Goal: Information Seeking & Learning: Learn about a topic

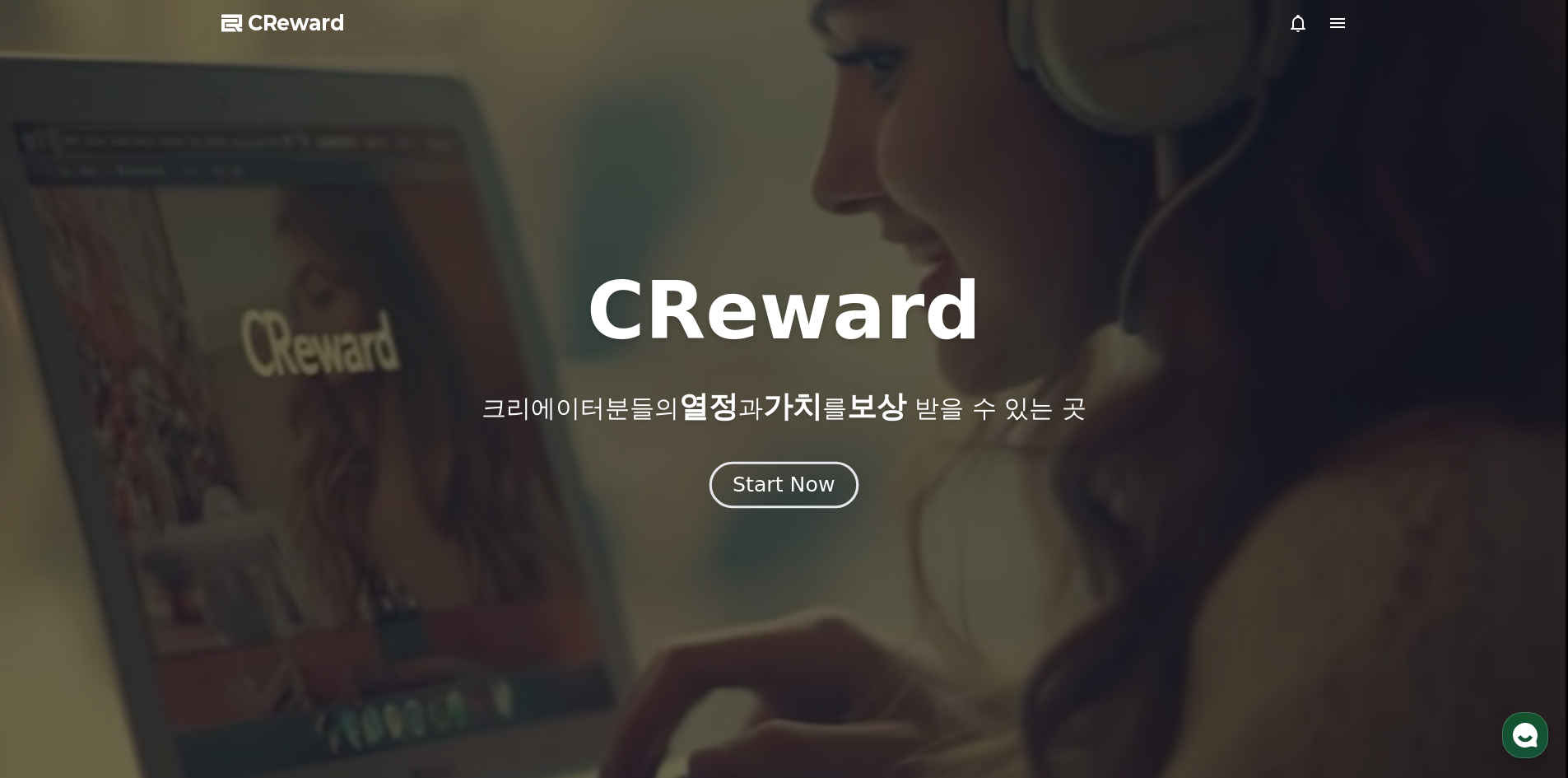
click at [832, 477] on button "Start Now" at bounding box center [783, 484] width 149 height 47
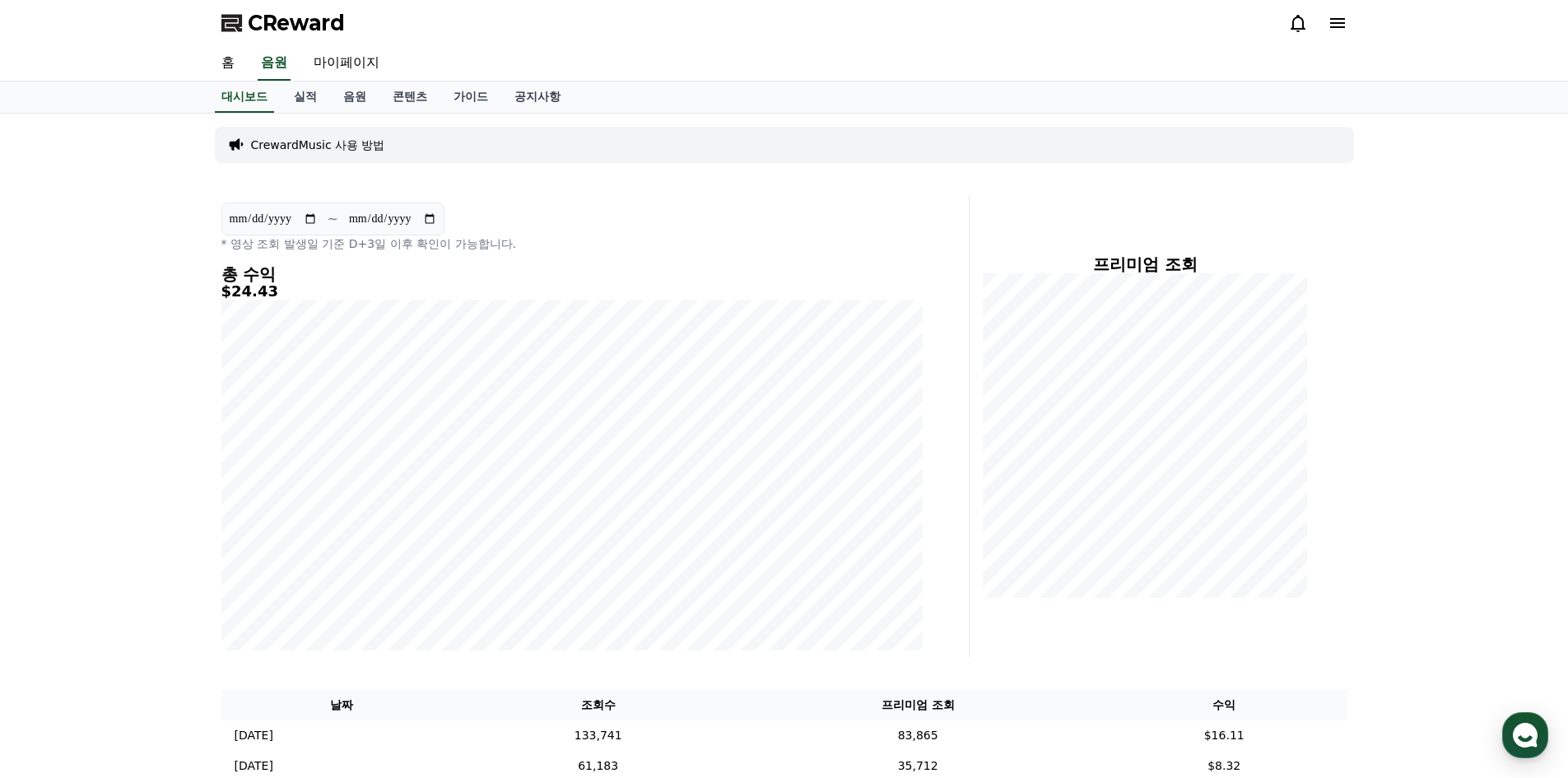
drag, startPoint x: 1383, startPoint y: 608, endPoint x: 681, endPoint y: 141, distance: 843.1
click at [361, 106] on link "음원" at bounding box center [355, 97] width 50 height 31
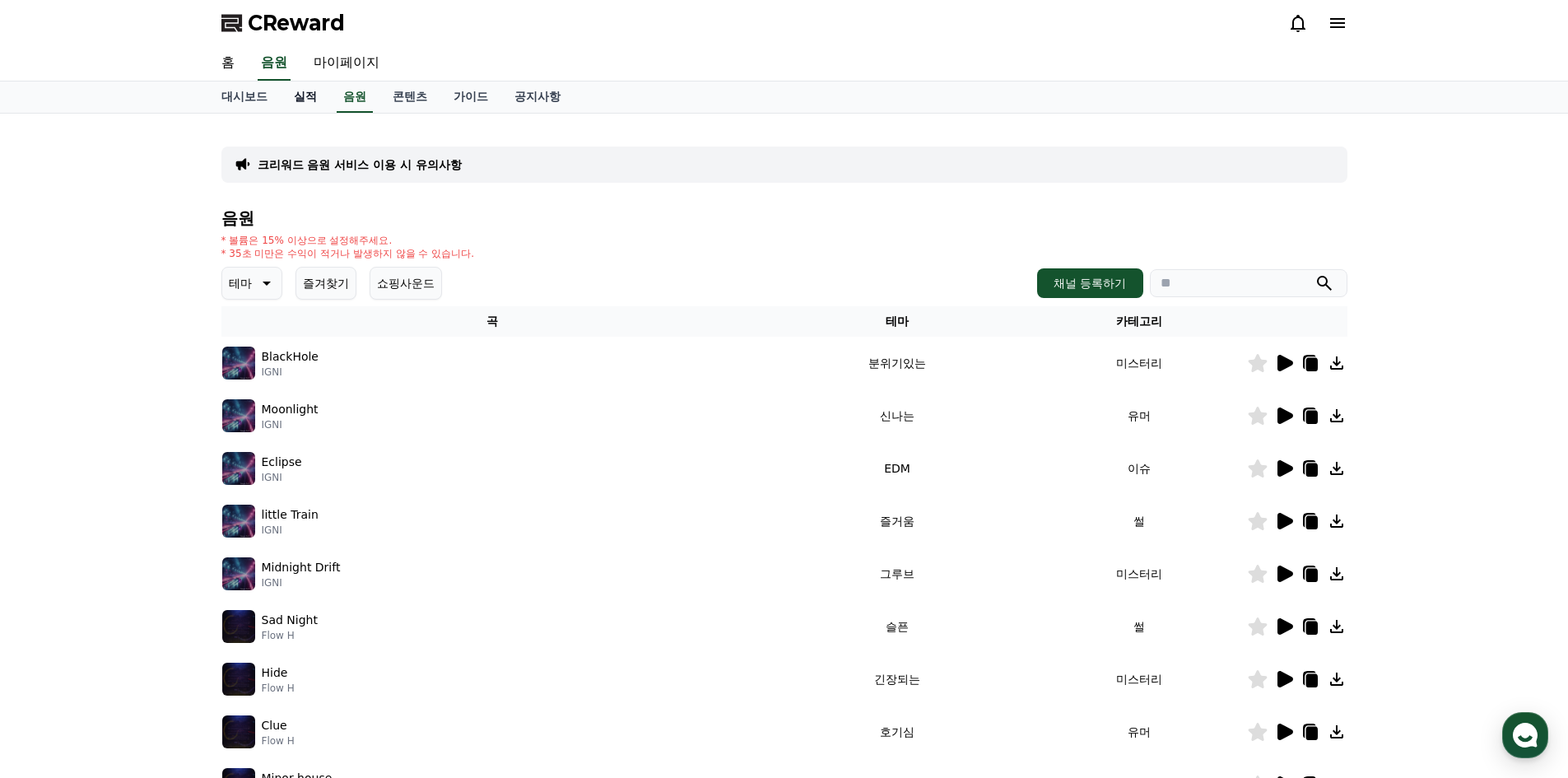
click at [287, 98] on link "실적" at bounding box center [305, 97] width 50 height 31
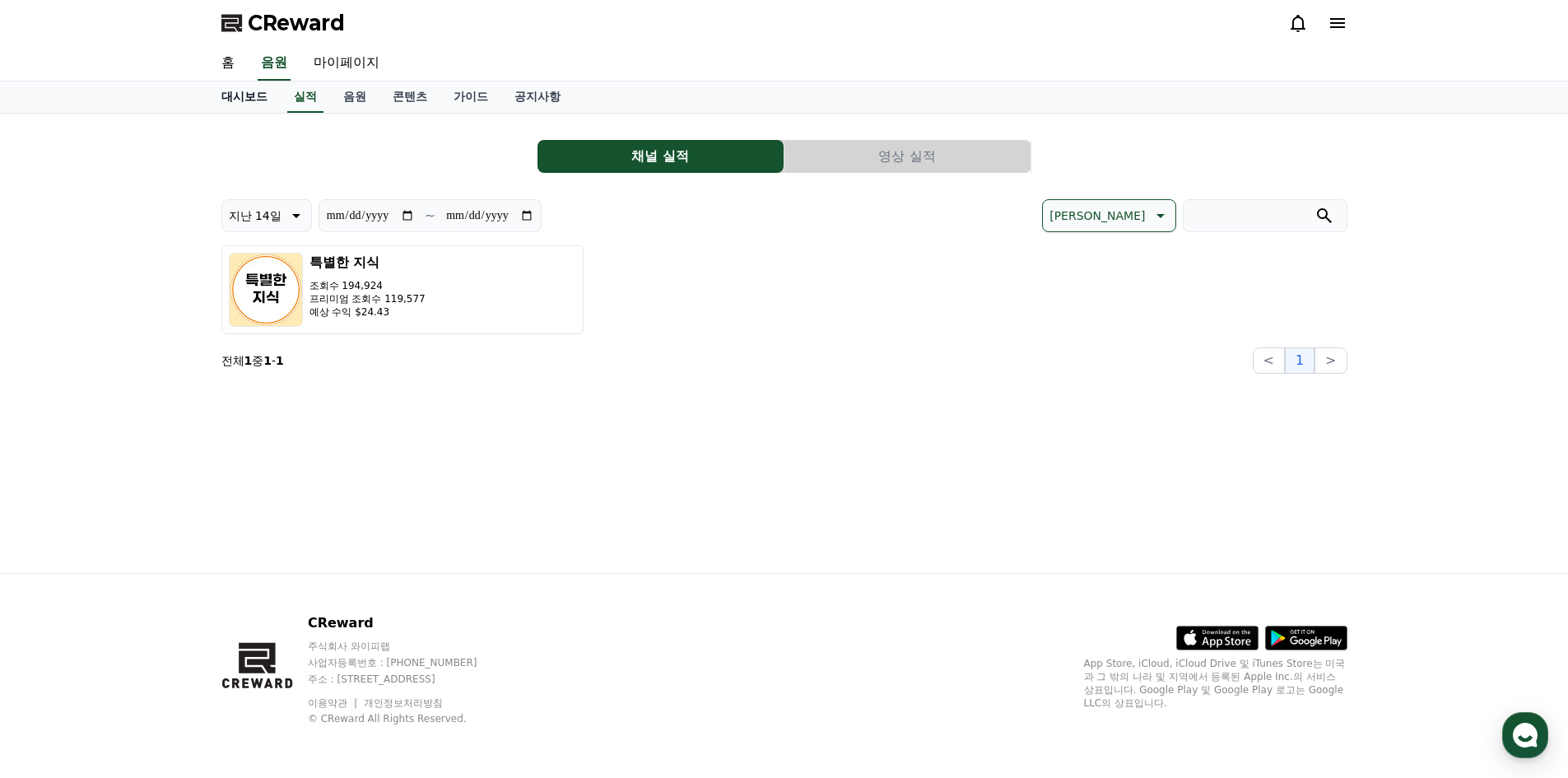
click at [252, 93] on link "대시보드" at bounding box center [244, 97] width 72 height 31
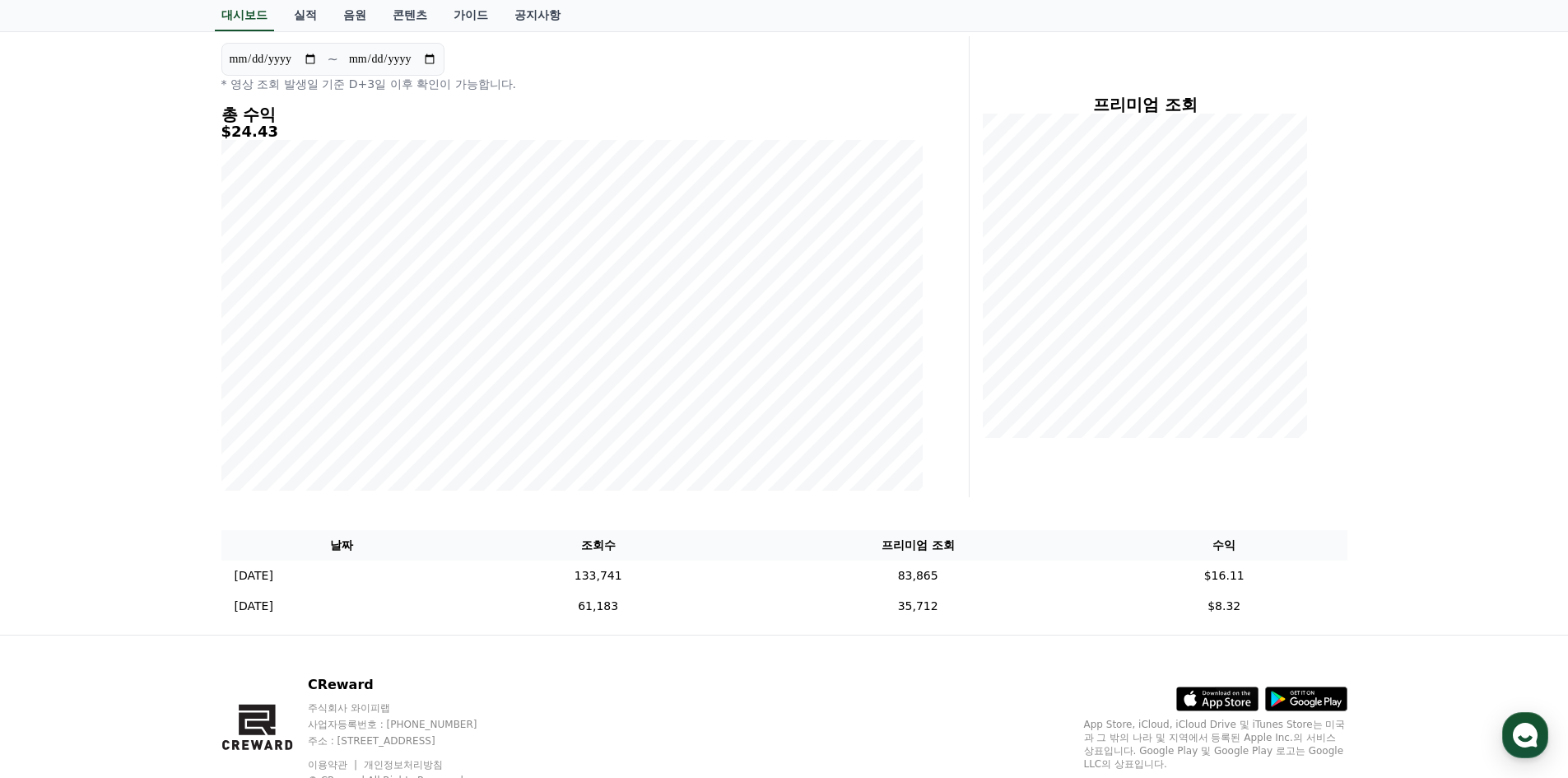
scroll to position [165, 0]
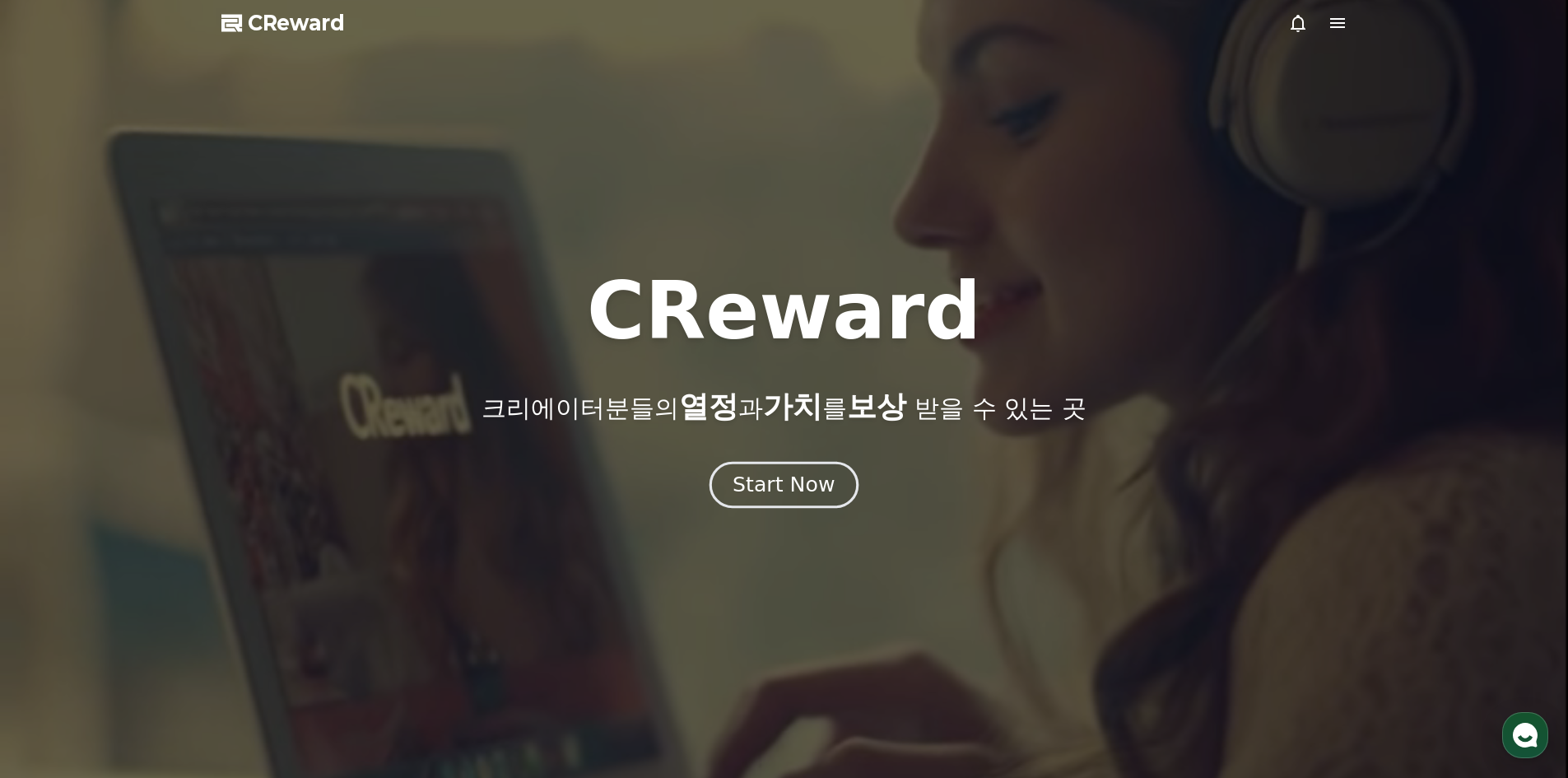
click at [813, 490] on div "Start Now" at bounding box center [783, 484] width 102 height 28
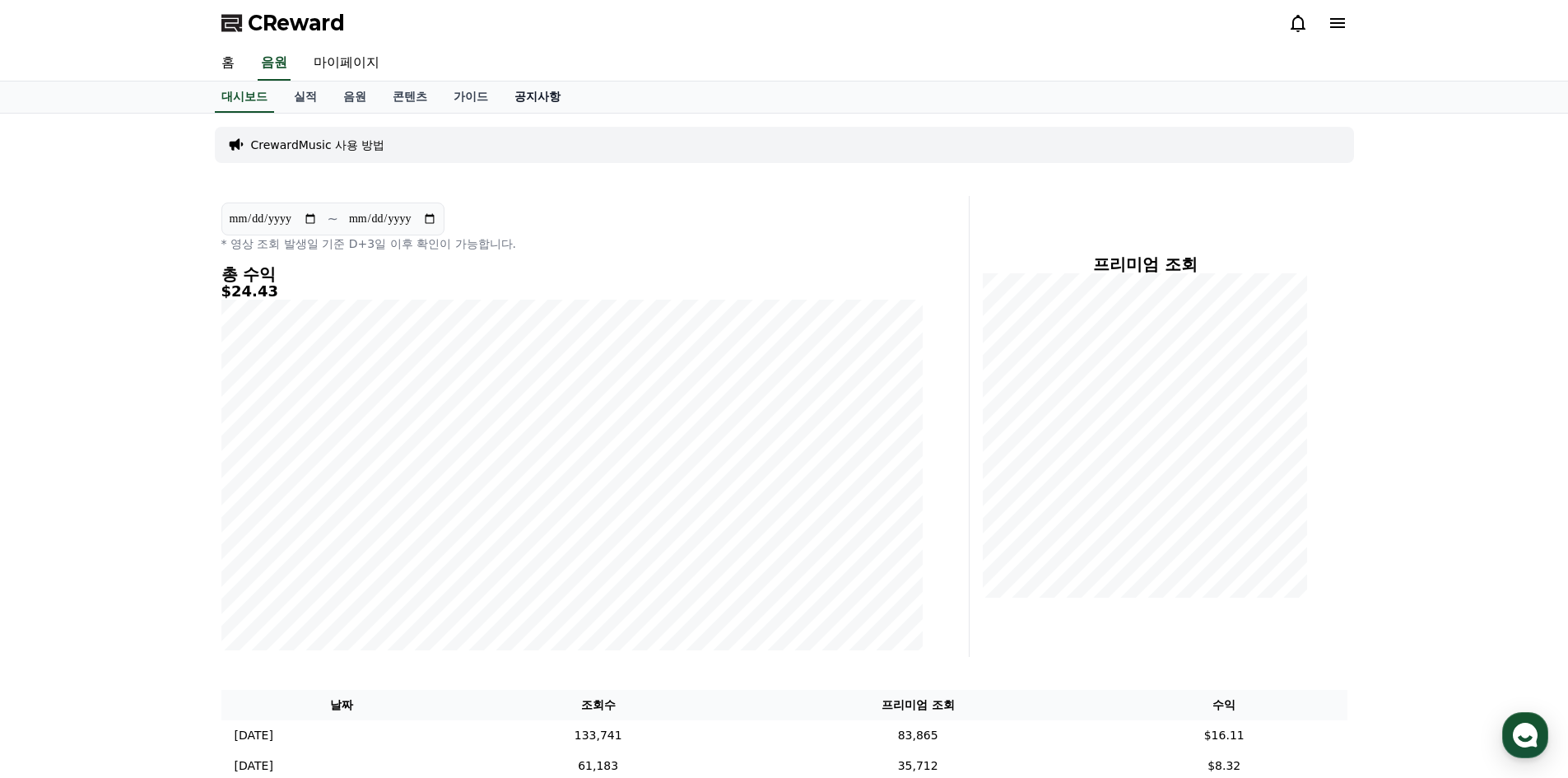
click at [526, 84] on link "공지사항" at bounding box center [538, 97] width 72 height 31
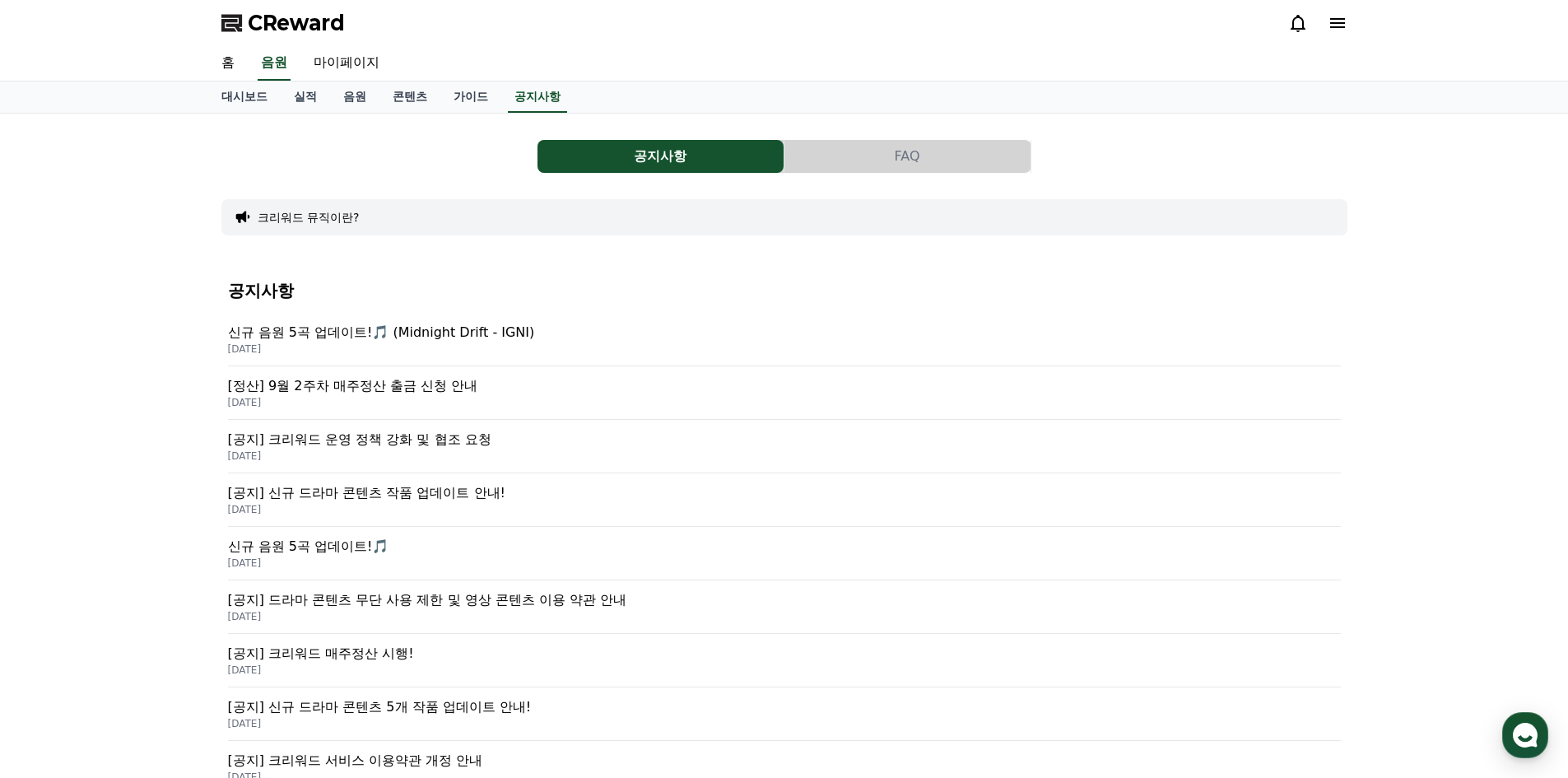
click at [425, 392] on p "[정산] 9월 2주차 매주정산 출금 신청 안내" at bounding box center [784, 386] width 1113 height 19
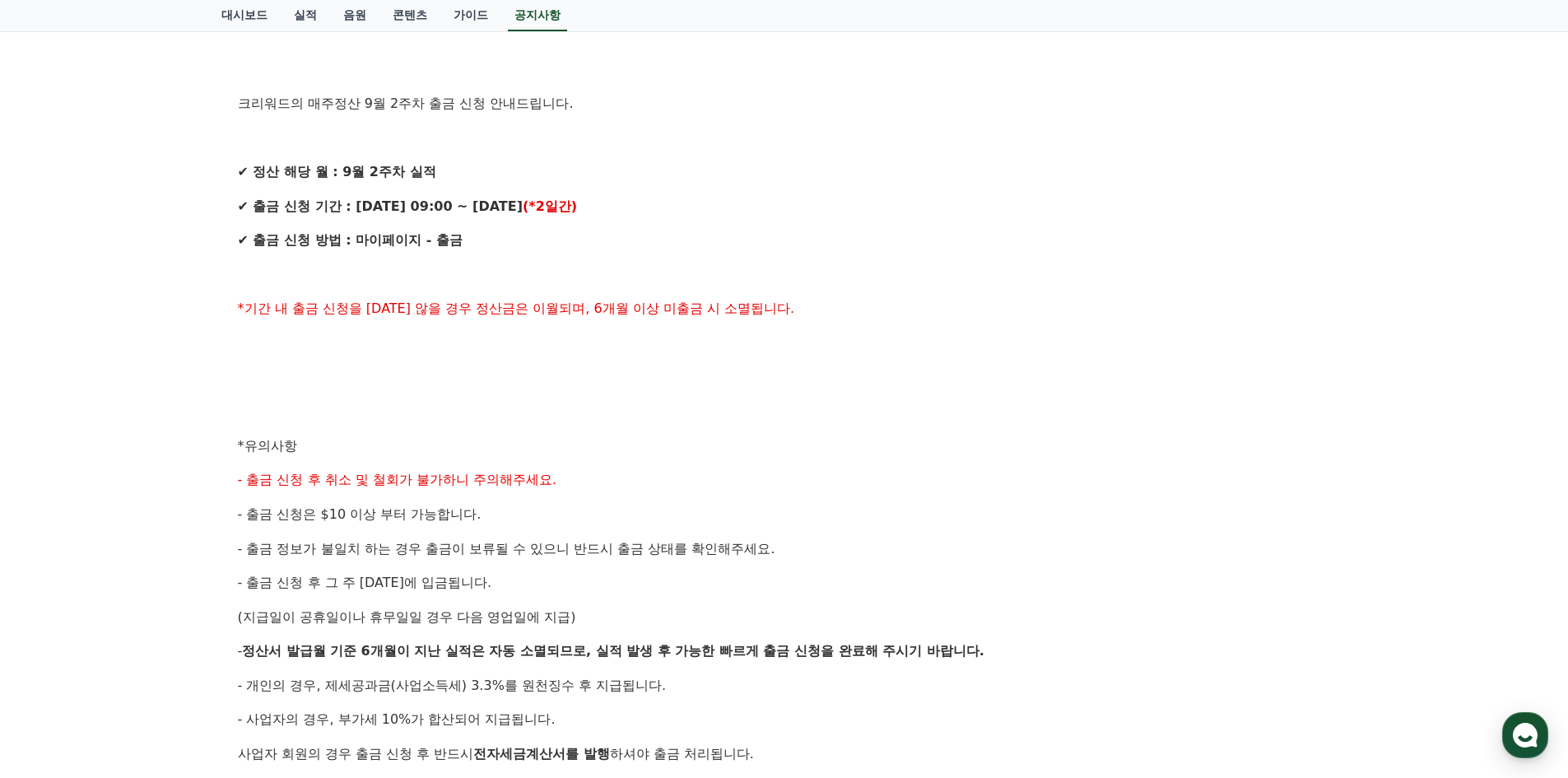
scroll to position [329, 0]
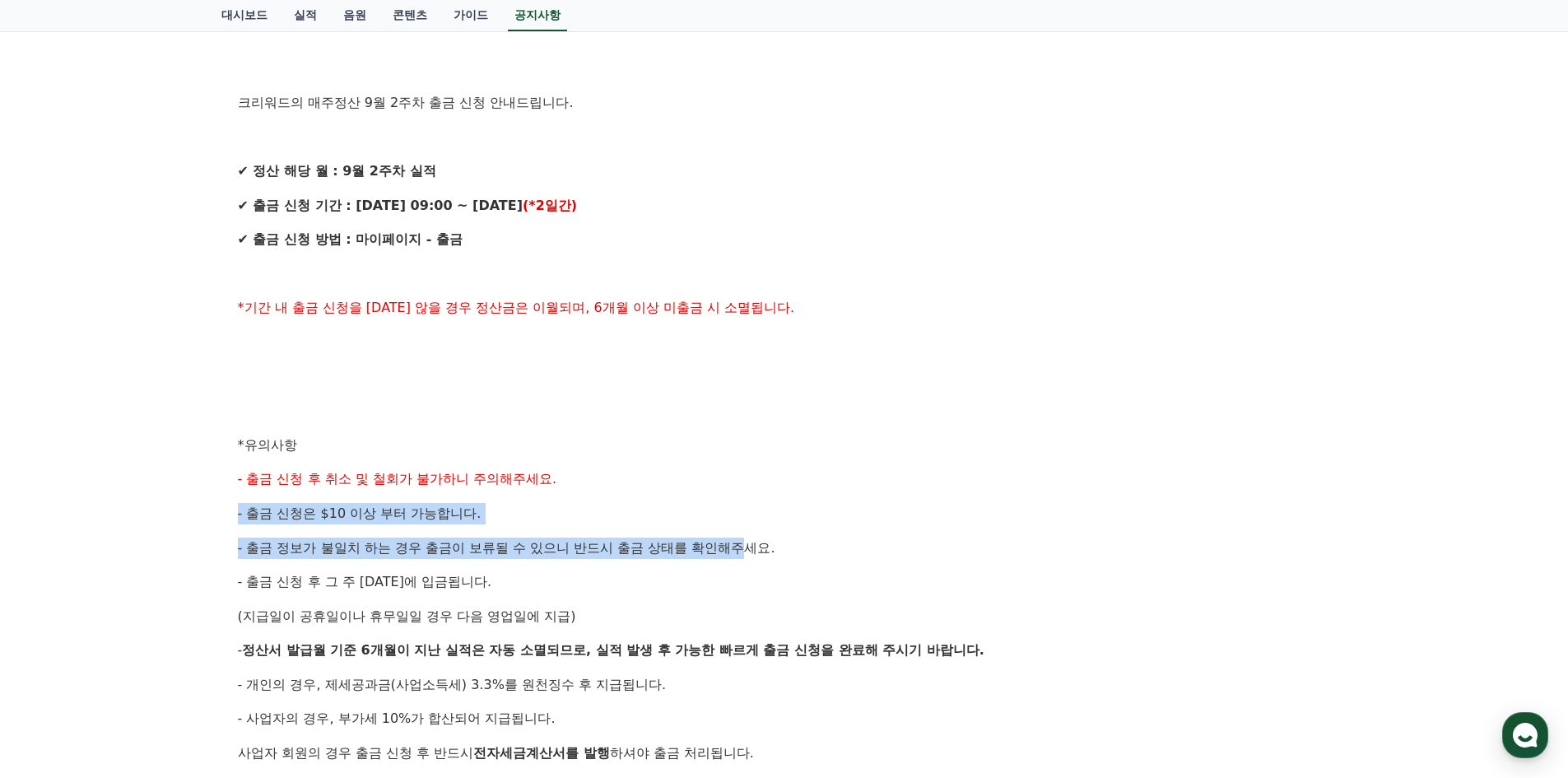
drag, startPoint x: 746, startPoint y: 538, endPoint x: 800, endPoint y: 482, distance: 77.8
click at [800, 483] on div "안녕하세요, 크리워드입니다. 크리워드의 매주정산 9월 2주차 출금 신청 안내드립니다. ✔ 정산 해당 월 : 9월 2주차 실적 ✔ 출금 신청 기…" at bounding box center [784, 462] width 1093 height 945
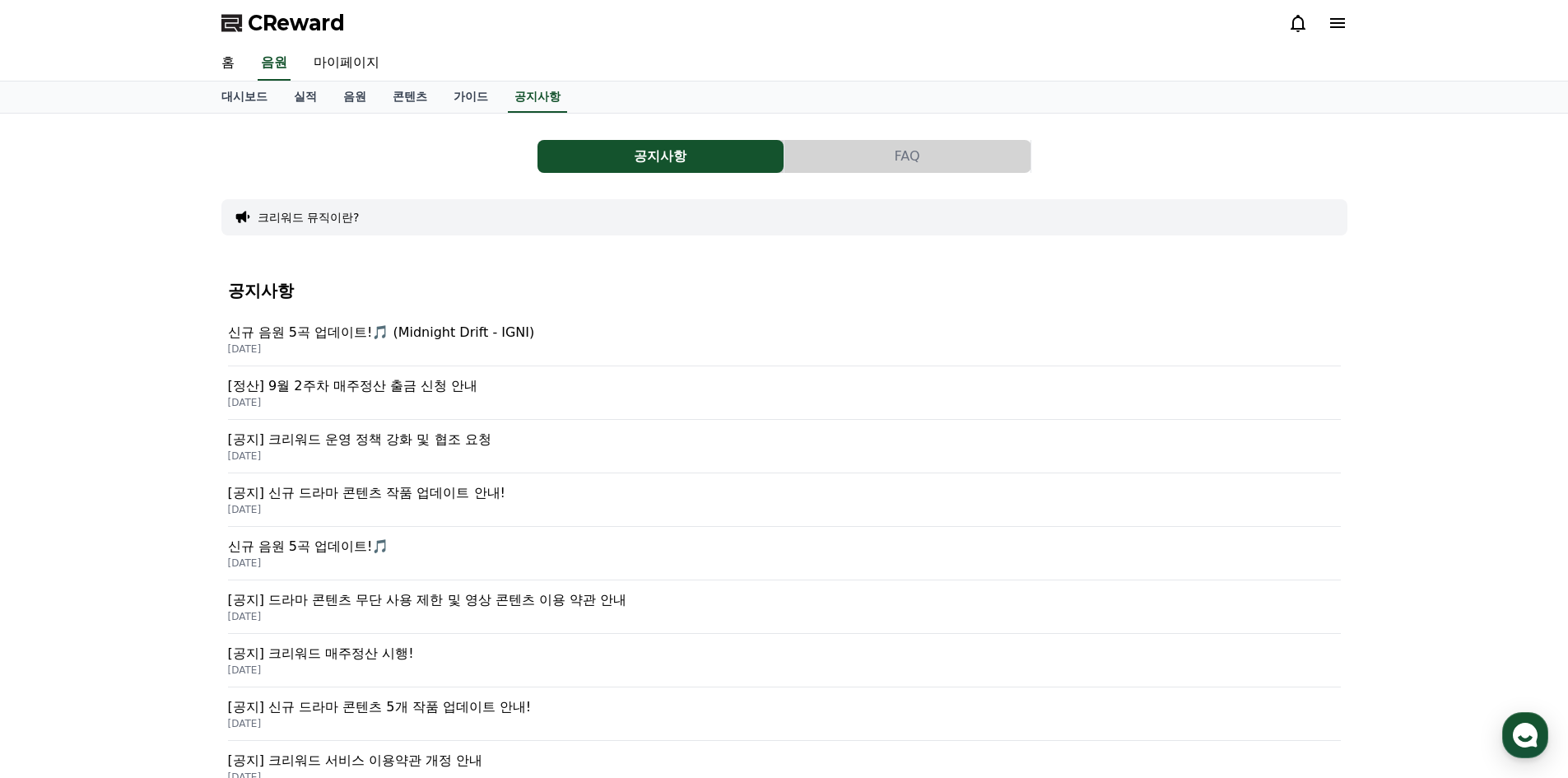
drag, startPoint x: 879, startPoint y: 697, endPoint x: 615, endPoint y: 181, distance: 579.6
click at [906, 167] on button "FAQ" at bounding box center [907, 157] width 246 height 33
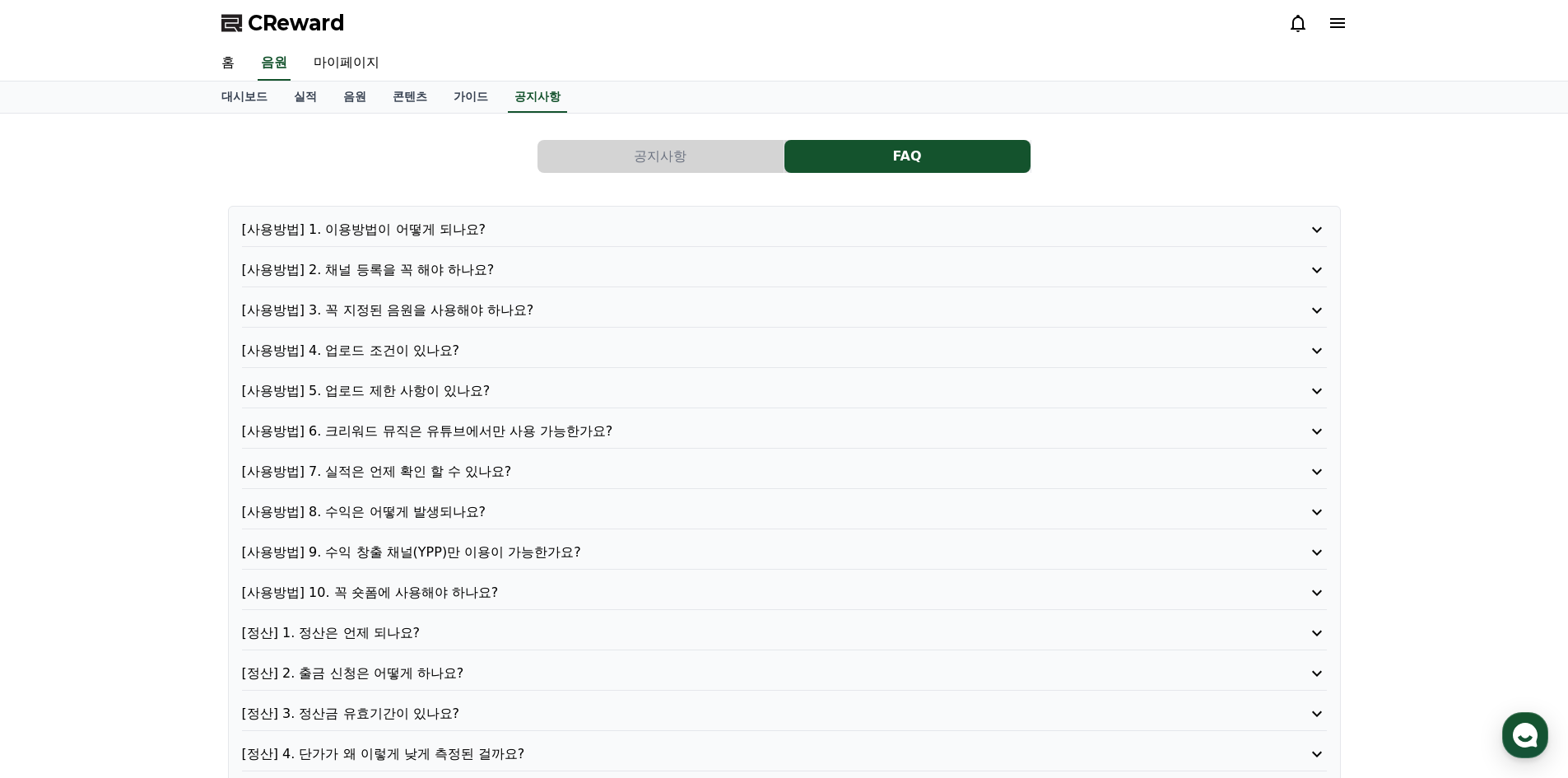
click at [375, 628] on p "[정산] 1. 정산은 언제 되나요?" at bounding box center [740, 633] width 998 height 19
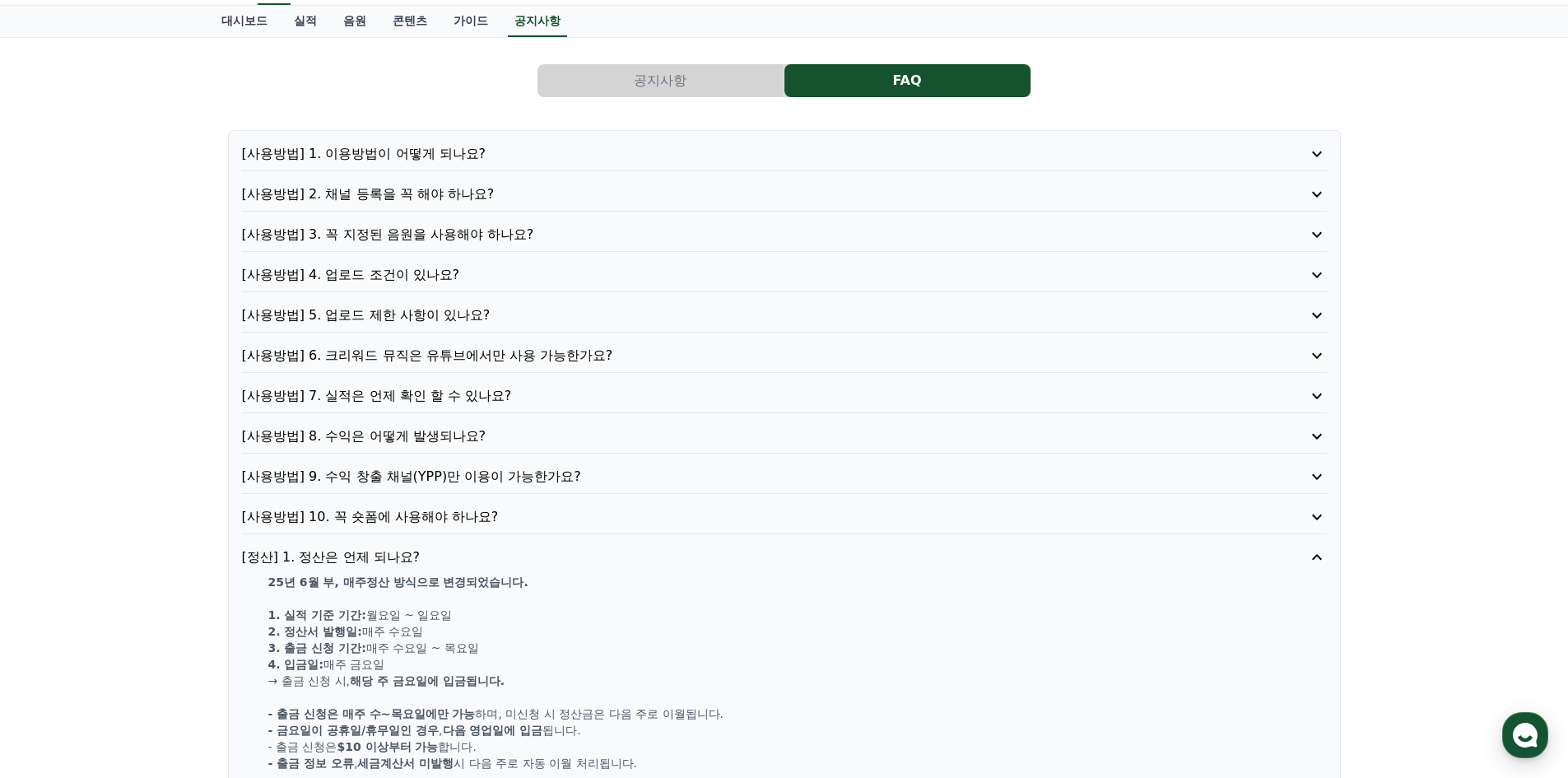
scroll to position [165, 0]
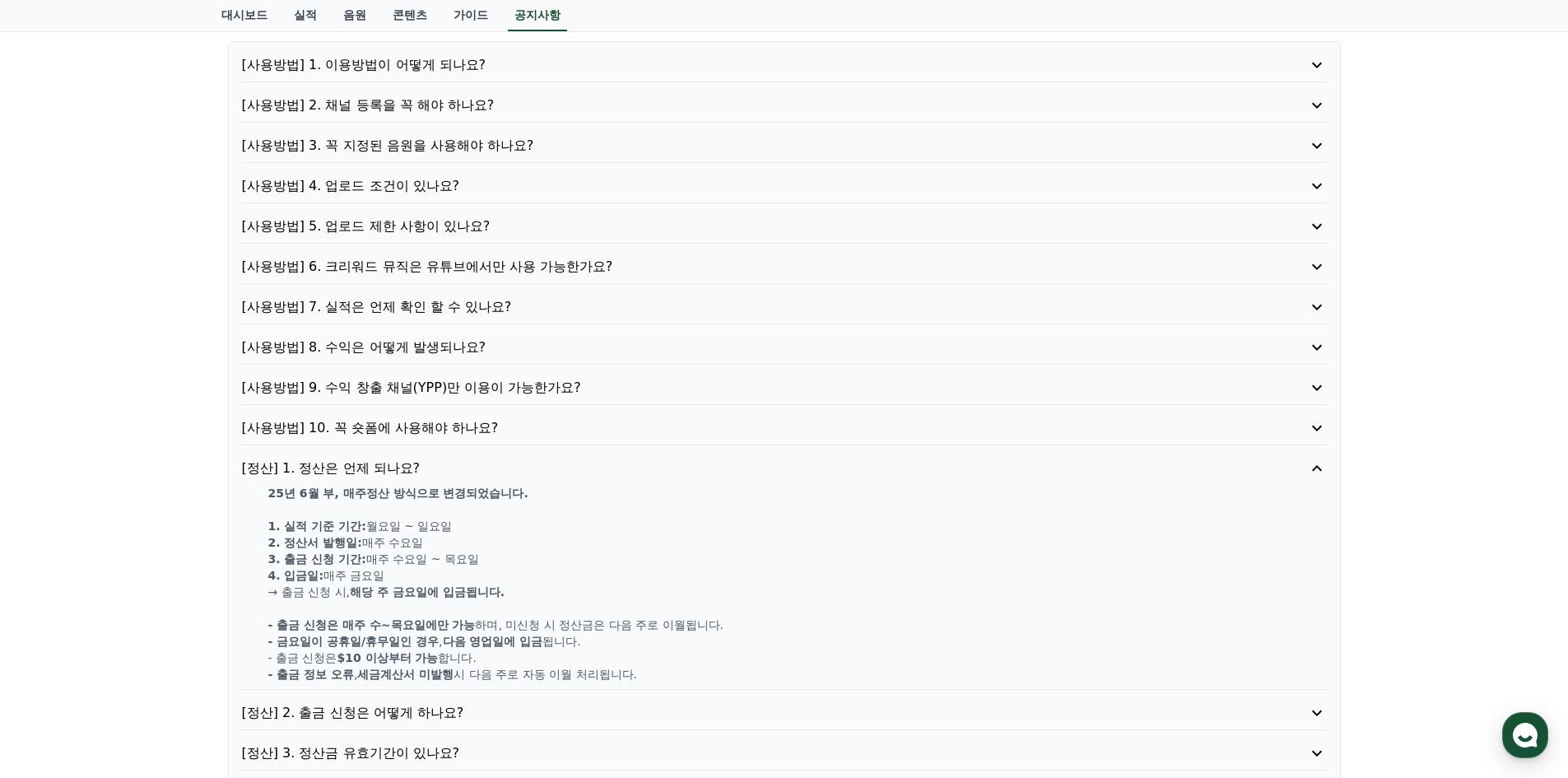
drag, startPoint x: 372, startPoint y: 497, endPoint x: 532, endPoint y: 529, distance: 163.2
click at [532, 529] on div "25년 6월 부, 매주정산 방식으로 변경되었습니다. 1. 실적 기준 기간: [DATE] ~ [DATE] 2. 정산서 발행일: 매주 [DATE]…" at bounding box center [784, 583] width 1085 height 198
drag, startPoint x: 535, startPoint y: 543, endPoint x: 542, endPoint y: 529, distance: 15.7
click at [542, 529] on div "25년 6월 부, 매주정산 방식으로 변경되었습니다. 1. 실적 기준 기간: [DATE] ~ [DATE] 2. 정산서 발행일: 매주 [DATE]…" at bounding box center [784, 583] width 1085 height 198
drag, startPoint x: 541, startPoint y: 571, endPoint x: 552, endPoint y: 541, distance: 32.0
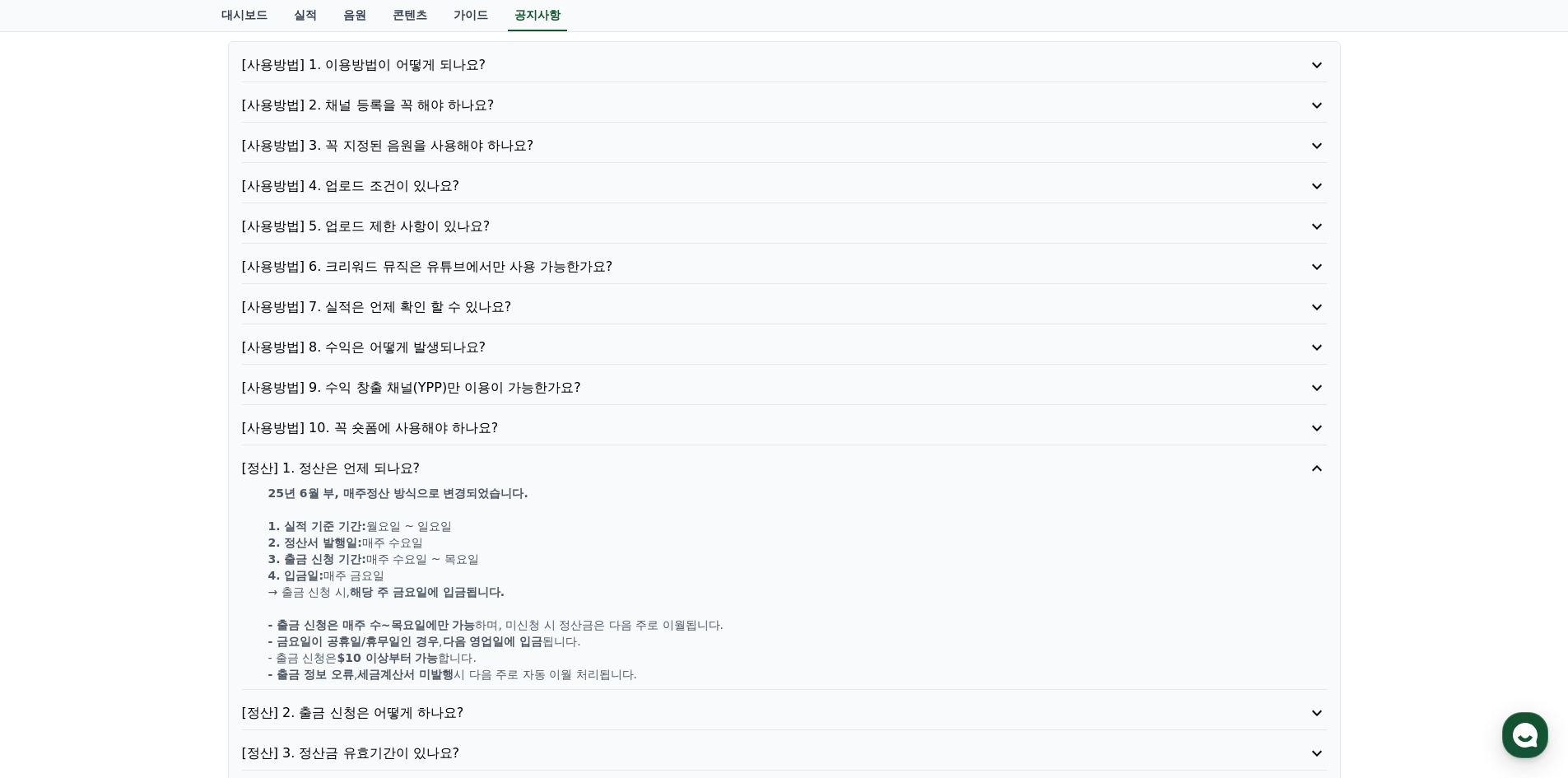
click at [552, 541] on div "25년 6월 부, 매주정산 방식으로 변경되었습니다. 1. 실적 기준 기간: [DATE] ~ [DATE] 2. 정산서 발행일: 매주 [DATE]…" at bounding box center [784, 583] width 1085 height 198
click at [563, 569] on p "4. 입금일: 매주 [DATE]" at bounding box center [797, 574] width 1059 height 17
click at [598, 556] on div "25년 6월 부, 매주정산 방식으로 변경되었습니다. 1. 실적 기준 기간: [DATE] ~ [DATE] 2. 정산서 발행일: 매주 [DATE]…" at bounding box center [784, 583] width 1085 height 198
drag, startPoint x: 313, startPoint y: 629, endPoint x: 752, endPoint y: 648, distance: 439.4
click at [752, 648] on div "25년 6월 부, 매주정산 방식으로 변경되었습니다. 1. 실적 기준 기간: [DATE] ~ [DATE] 2. 정산서 발행일: 매주 [DATE]…" at bounding box center [784, 583] width 1085 height 198
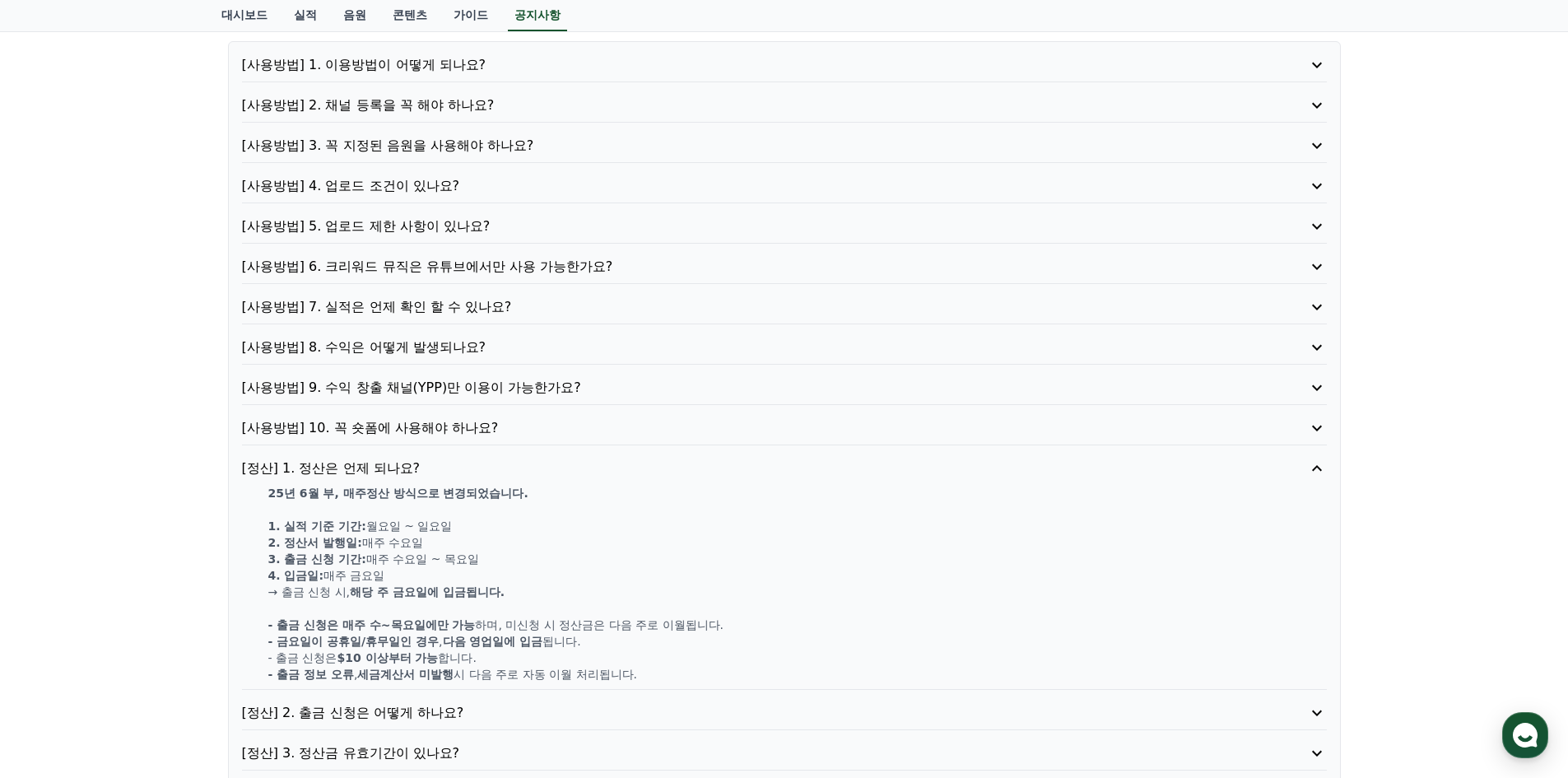
click at [816, 672] on p "- 출금 정보 오류 , 세금계산서 미발행 시 다음 주로 자동 이월 처리됩니다." at bounding box center [797, 674] width 1059 height 17
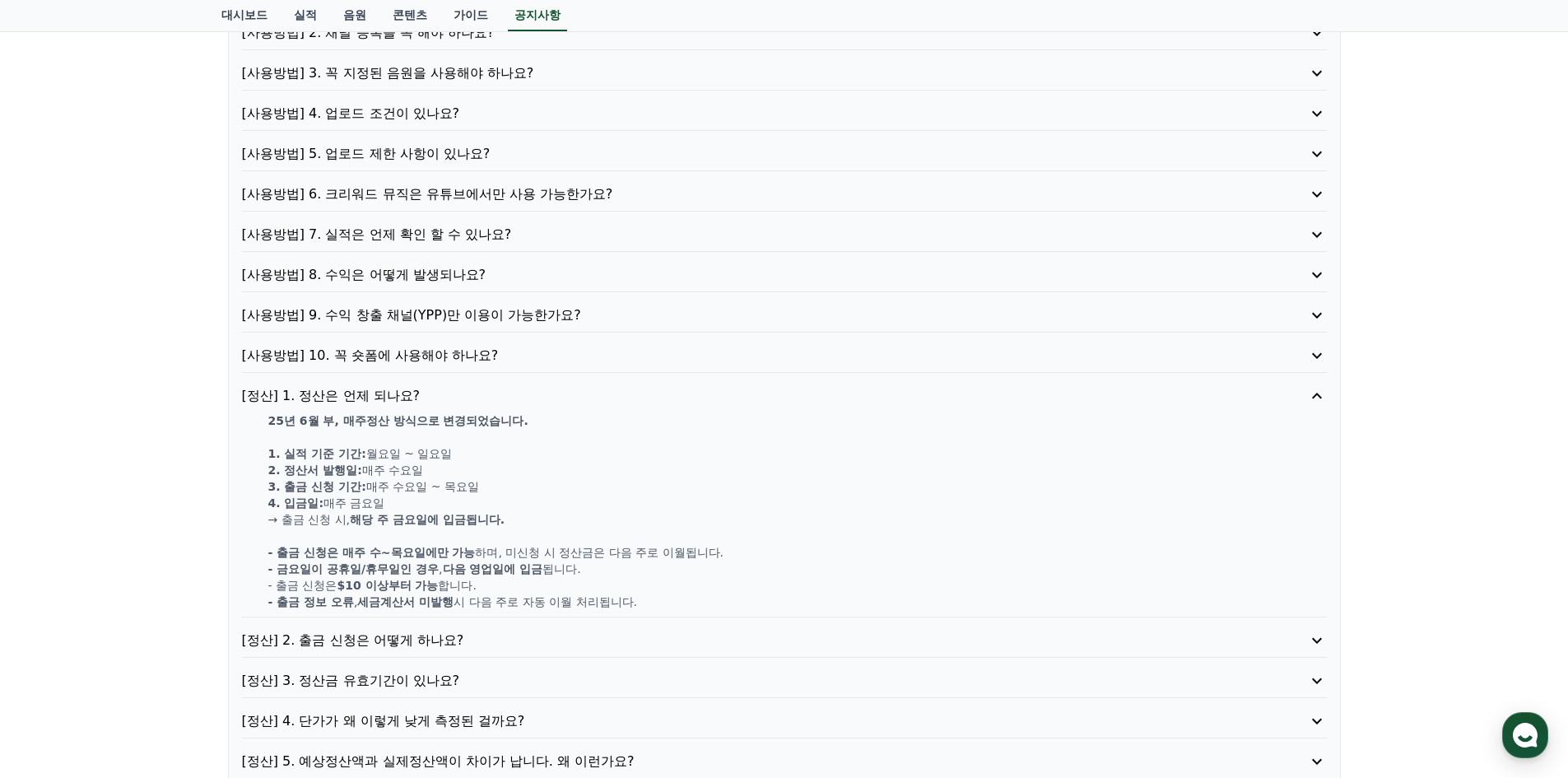
scroll to position [412, 0]
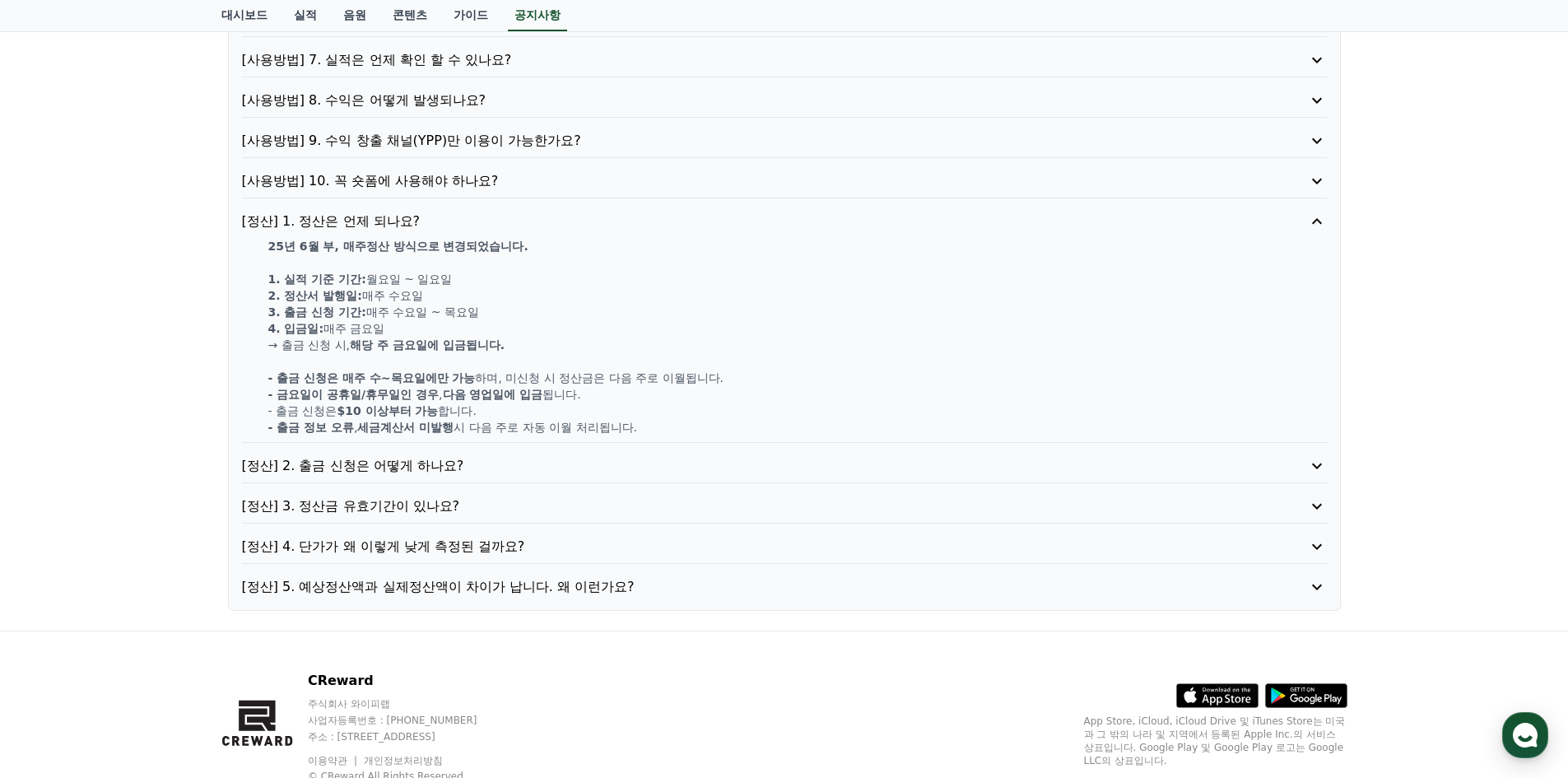
click at [449, 551] on p "[정산] 4. 단가가 왜 이렇게 낮게 측정된 걸까요?" at bounding box center [740, 546] width 998 height 19
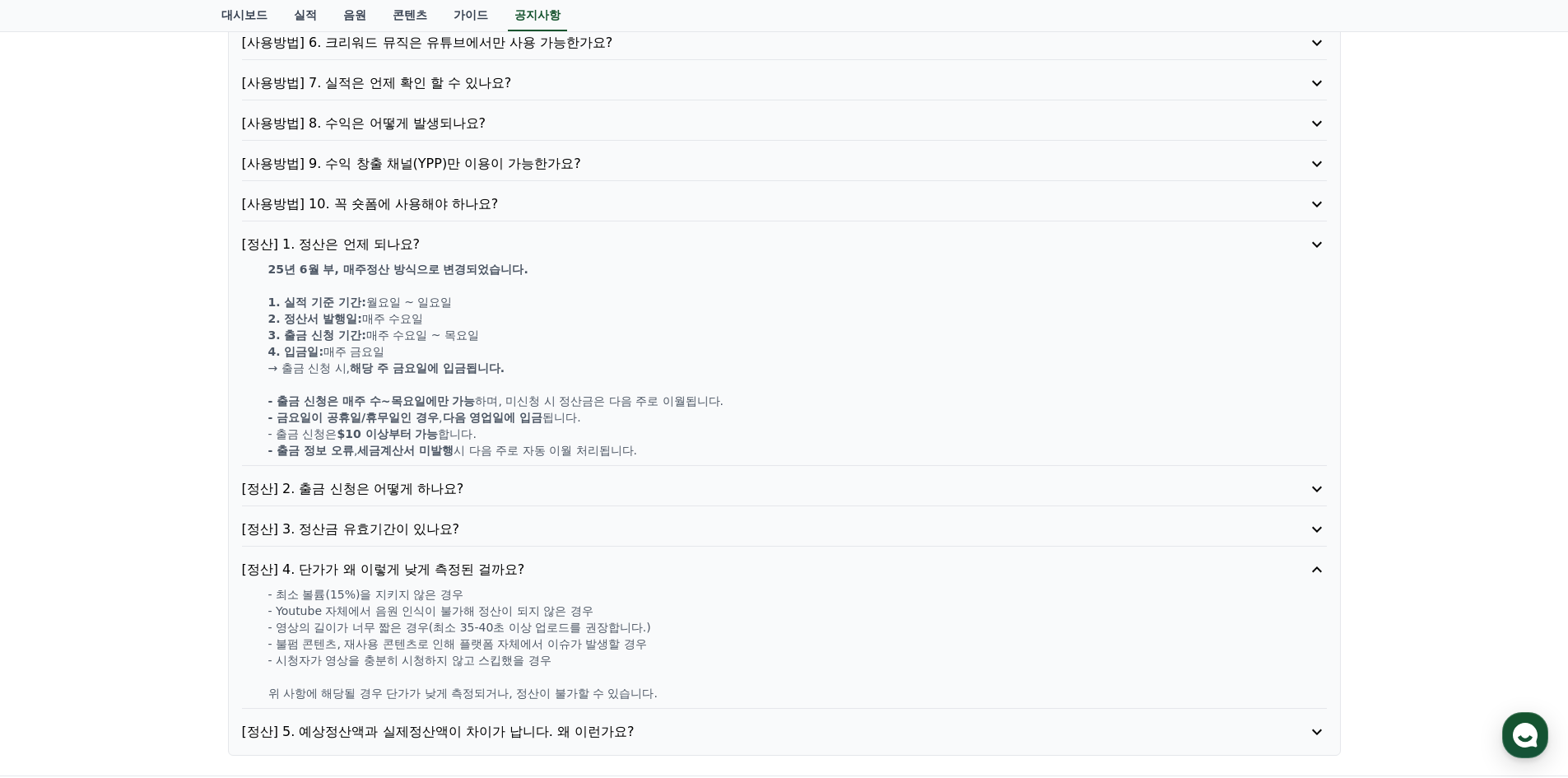
scroll to position [387, 0]
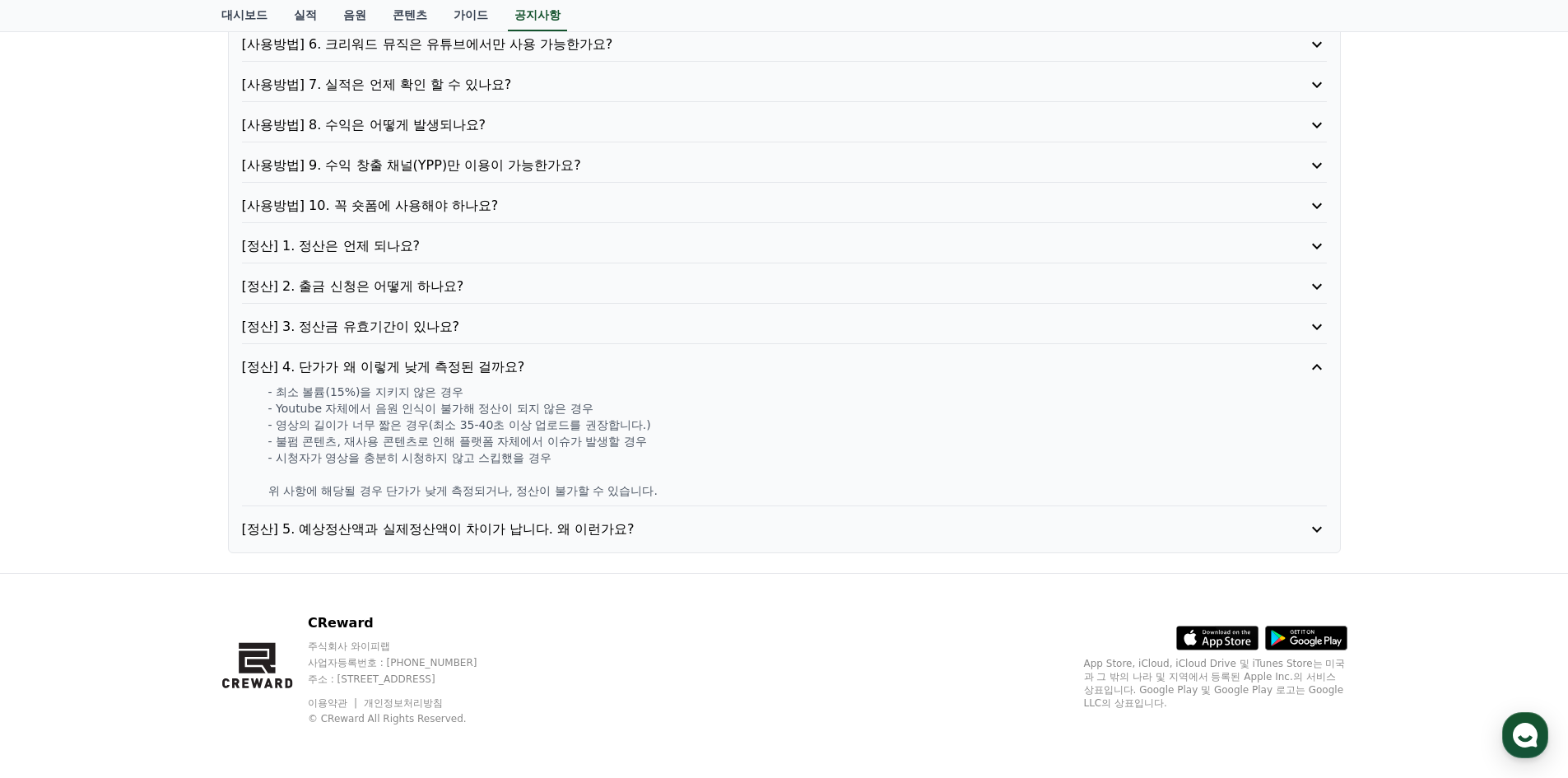
drag, startPoint x: 300, startPoint y: 391, endPoint x: 693, endPoint y: 426, distance: 394.6
click at [693, 426] on div "- 최소 볼륨(15%)을 지키지 않은 경우 - Youtube 자체에서 음원 인식이 불가해 정산이 되지 않은 경우 - 영상의 길이가 너무 짧은 …" at bounding box center [784, 441] width 1085 height 115
click at [661, 457] on div "- 최소 볼륨(15%)을 지키지 않은 경우 - Youtube 자체에서 음원 인식이 불가해 정산이 되지 않은 경우 - 영상의 길이가 너무 짧은 …" at bounding box center [784, 441] width 1085 height 115
drag, startPoint x: 663, startPoint y: 537, endPoint x: 664, endPoint y: 511, distance: 26.0
click at [664, 512] on div "[사용방법] 1. 이용방법이 어떻게 되나요? [사용방법] 2. 채널 등록을 꼭 해야 하나요? [사용방법] 3. 꼭 지정된 음원을 사용해야 하나…" at bounding box center [784, 186] width 1113 height 734
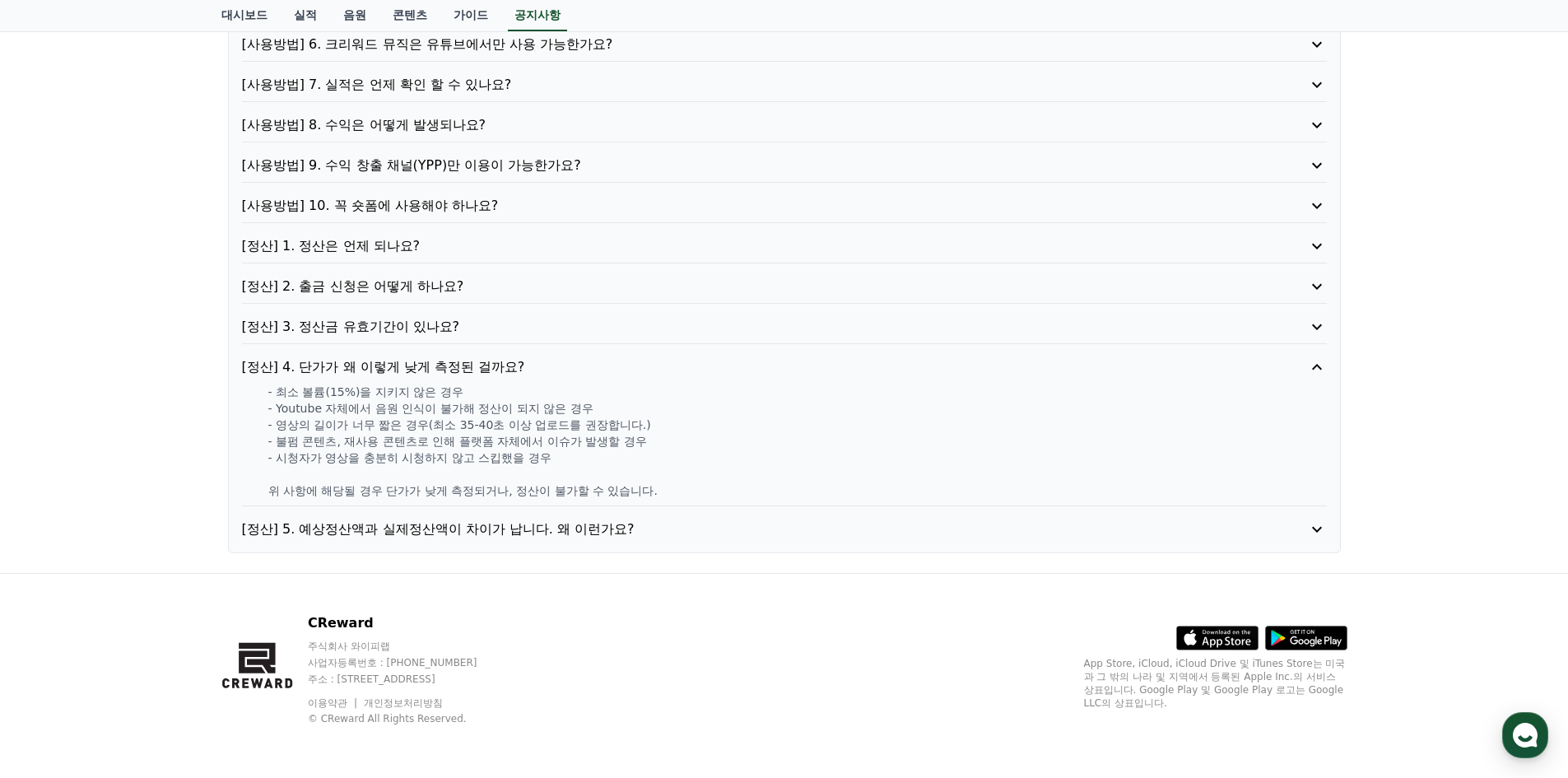
click at [412, 206] on p "[사용방법] 10. 꼭 숏폼에 사용해야 하나요?" at bounding box center [740, 205] width 998 height 19
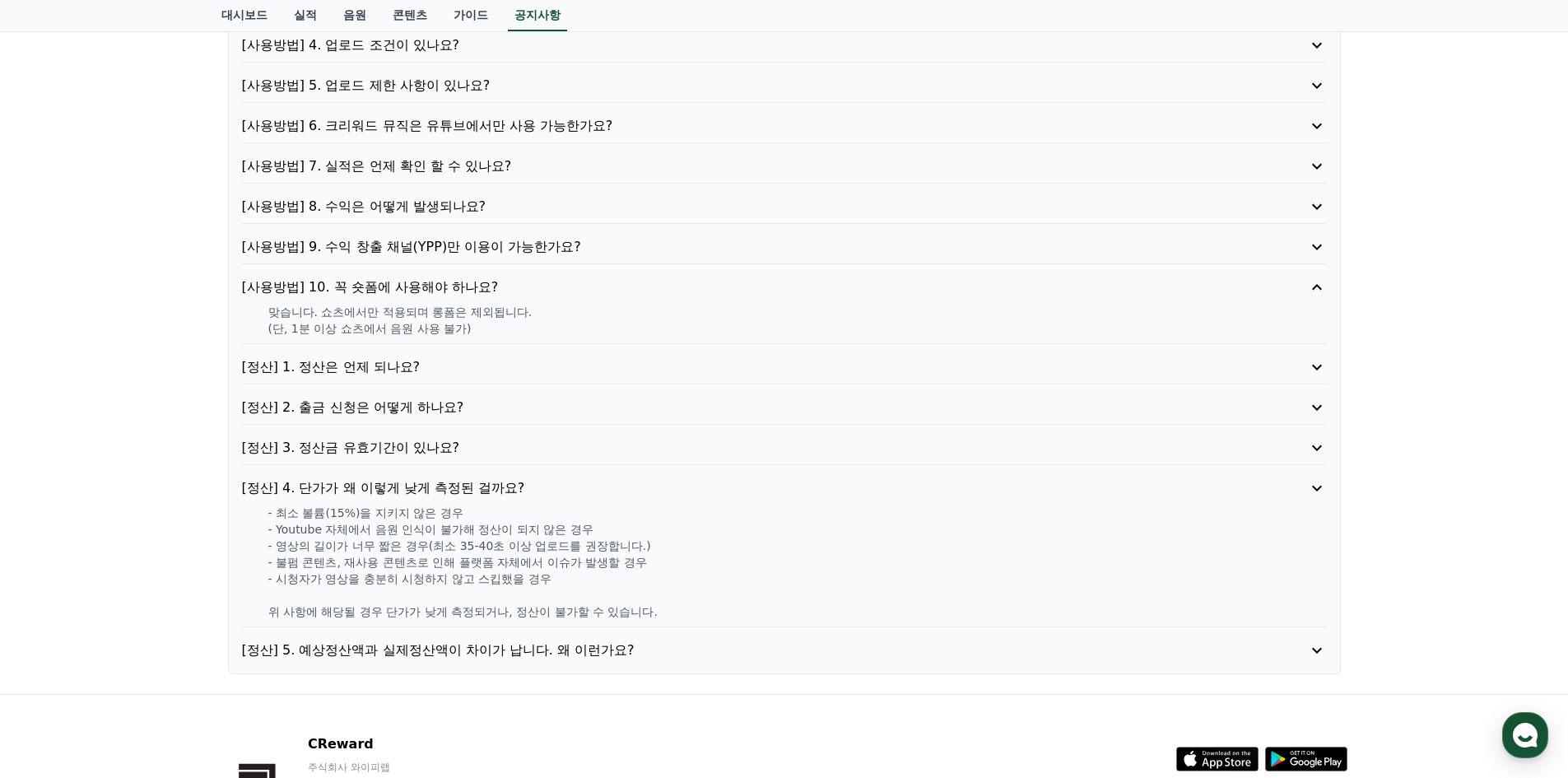
scroll to position [305, 0]
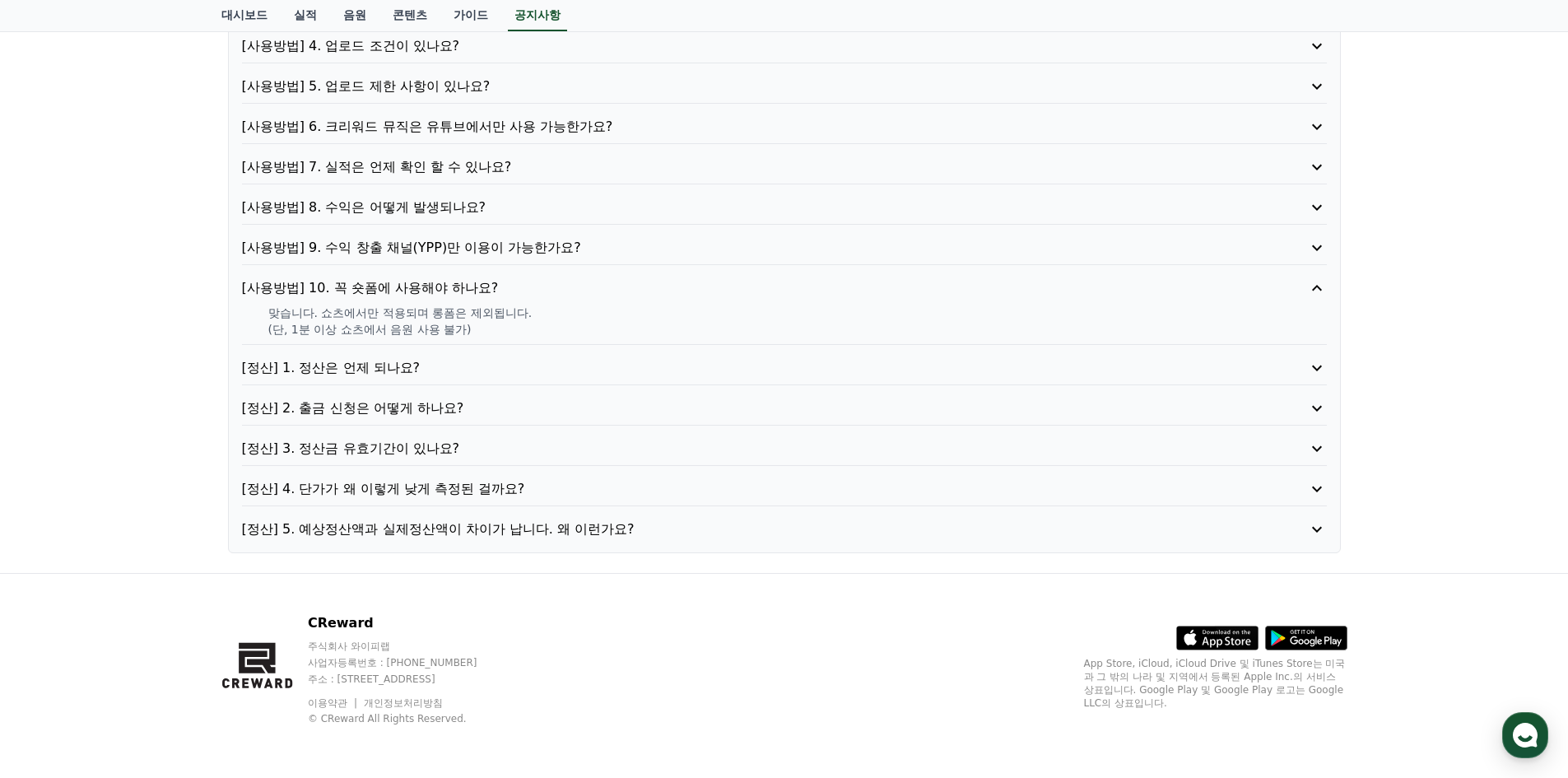
drag, startPoint x: 533, startPoint y: 318, endPoint x: 541, endPoint y: 283, distance: 35.9
click at [541, 283] on div "[사용방법] 10. 꼭 숏폼에 사용해야 하나요? 맞습니다. 쇼츠에서만 적용되며 롱폼은 제외됩니다. (단, 1분 이상 쇼츠에서 음원 사용 불가)" at bounding box center [784, 312] width 1085 height 66
drag, startPoint x: 607, startPoint y: 244, endPoint x: 603, endPoint y: 215, distance: 29.3
click at [605, 215] on div "[사용방법] 1. 이용방법이 어떻게 되나요? [사용방법] 2. 채널 등록을 꼭 해야 하나요? [사용방법] 3. 꼭 지정된 음원을 사용해야 하나…" at bounding box center [784, 227] width 1113 height 651
click at [401, 252] on p "[사용방법] 9. 수익 창출 채널(YPP)만 이용이 가능한가요?" at bounding box center [740, 247] width 998 height 19
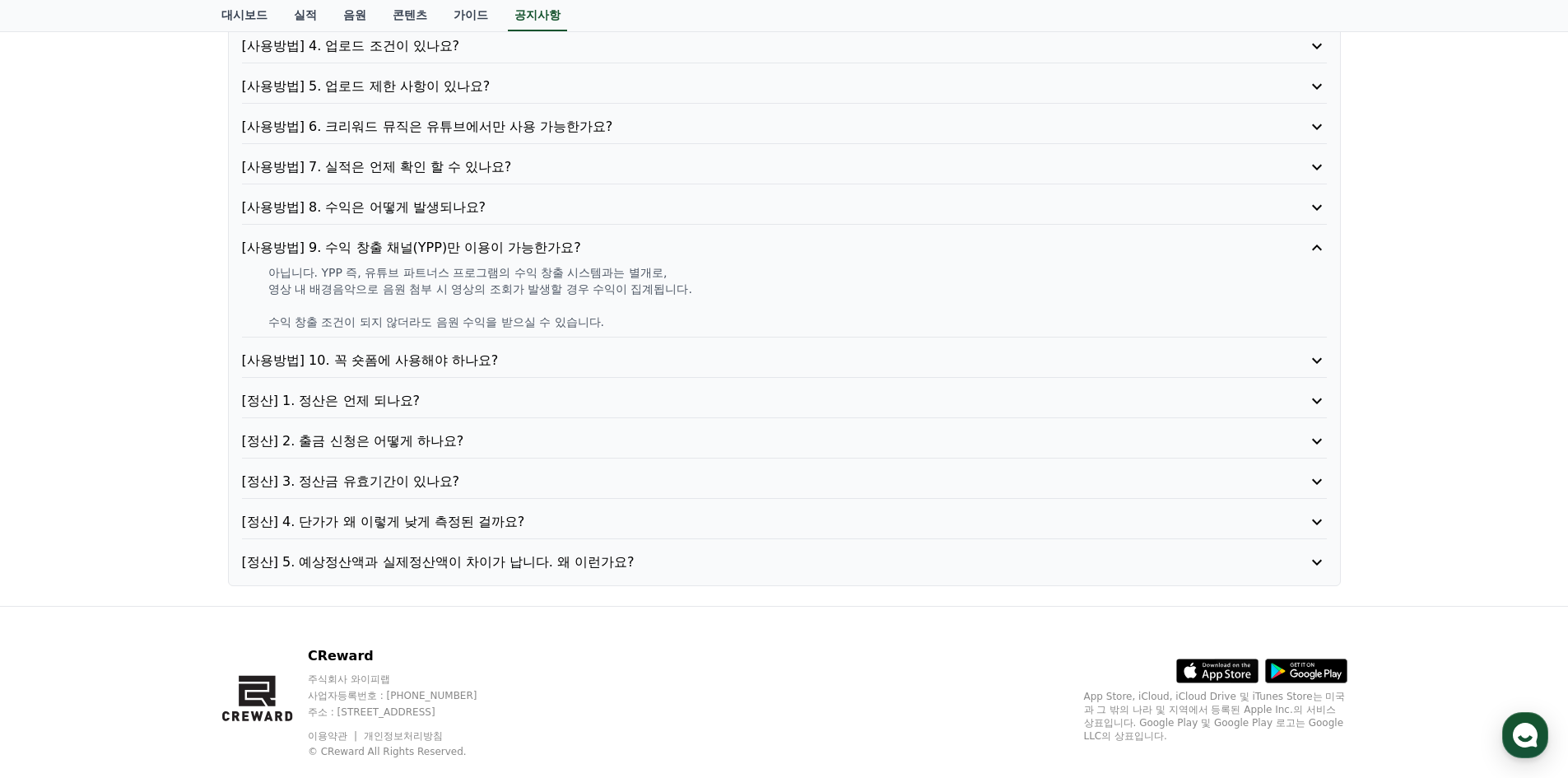
drag, startPoint x: 280, startPoint y: 271, endPoint x: 689, endPoint y: 336, distance: 414.1
click at [689, 336] on div "[사용방법] 9. 수익 창출 채널(YPP)만 이용이 가능한가요? 아닙니다. YPP 즉, 유튜브 파트너스 프로그램의 수익 창출 시스템과는 별개로…" at bounding box center [784, 287] width 1085 height 99
click at [433, 209] on p "[사용방법] 8. 수익은 어떻게 발생되나요?" at bounding box center [740, 207] width 998 height 19
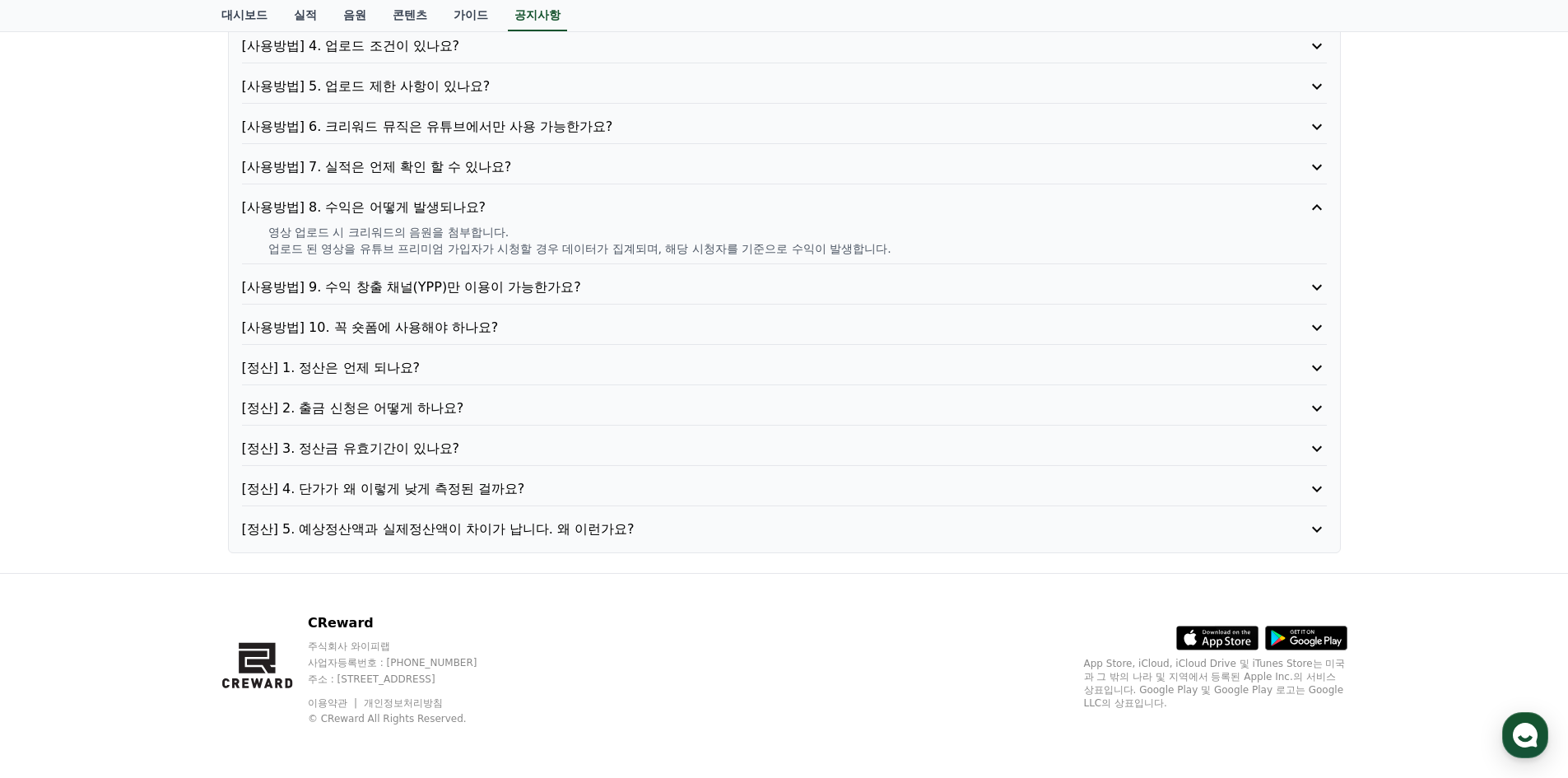
drag, startPoint x: 903, startPoint y: 258, endPoint x: 853, endPoint y: 204, distance: 73.6
click at [854, 204] on div "[사용방법] 8. 수익은 어떻게 발생되나요? 영상 업로드 시 크리워드의 음원을 첨부합니다. 업로드 된 영상을 유튜브 프리미엄 가입자가 시청할 …" at bounding box center [784, 231] width 1085 height 66
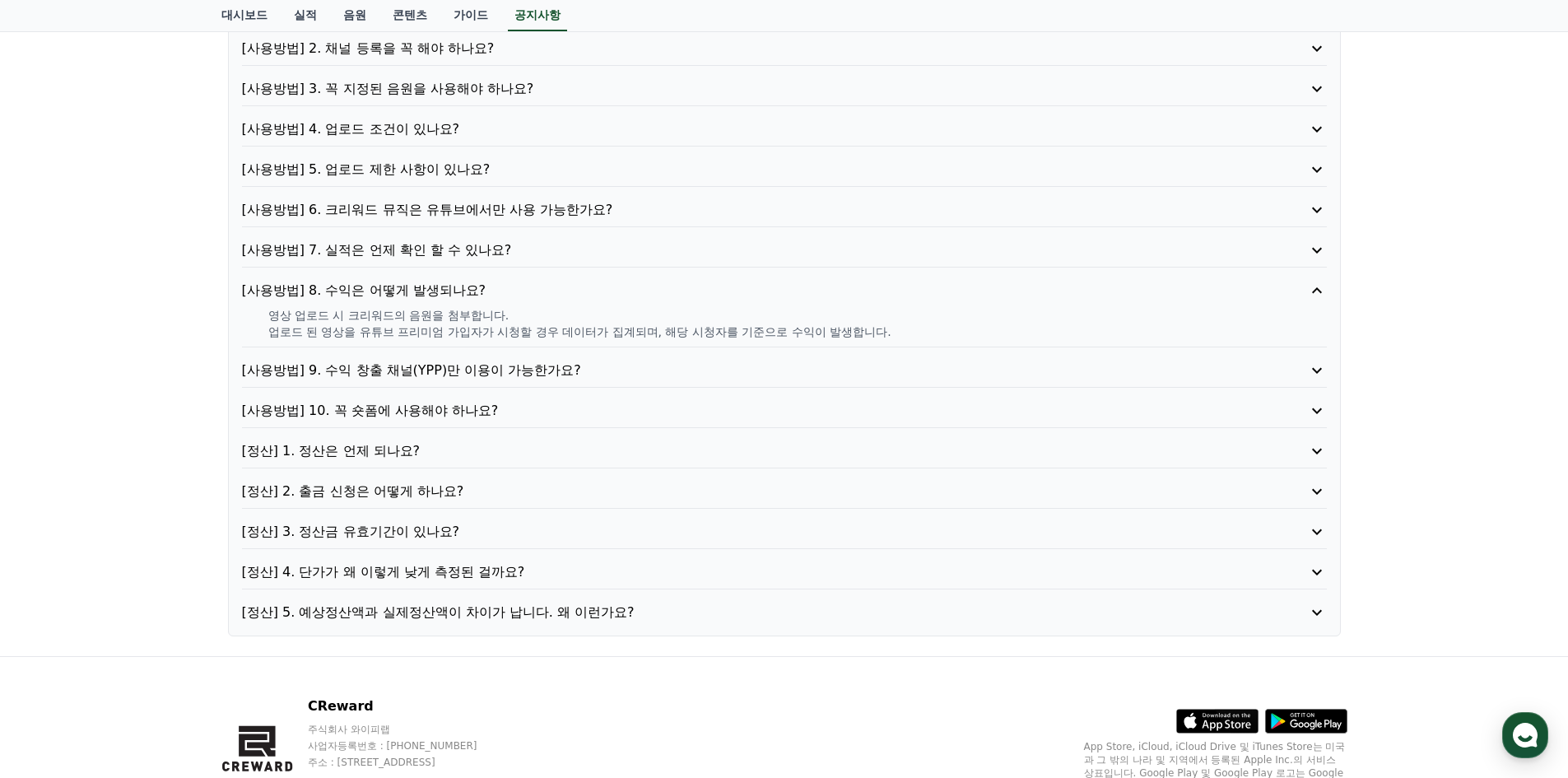
scroll to position [140, 0]
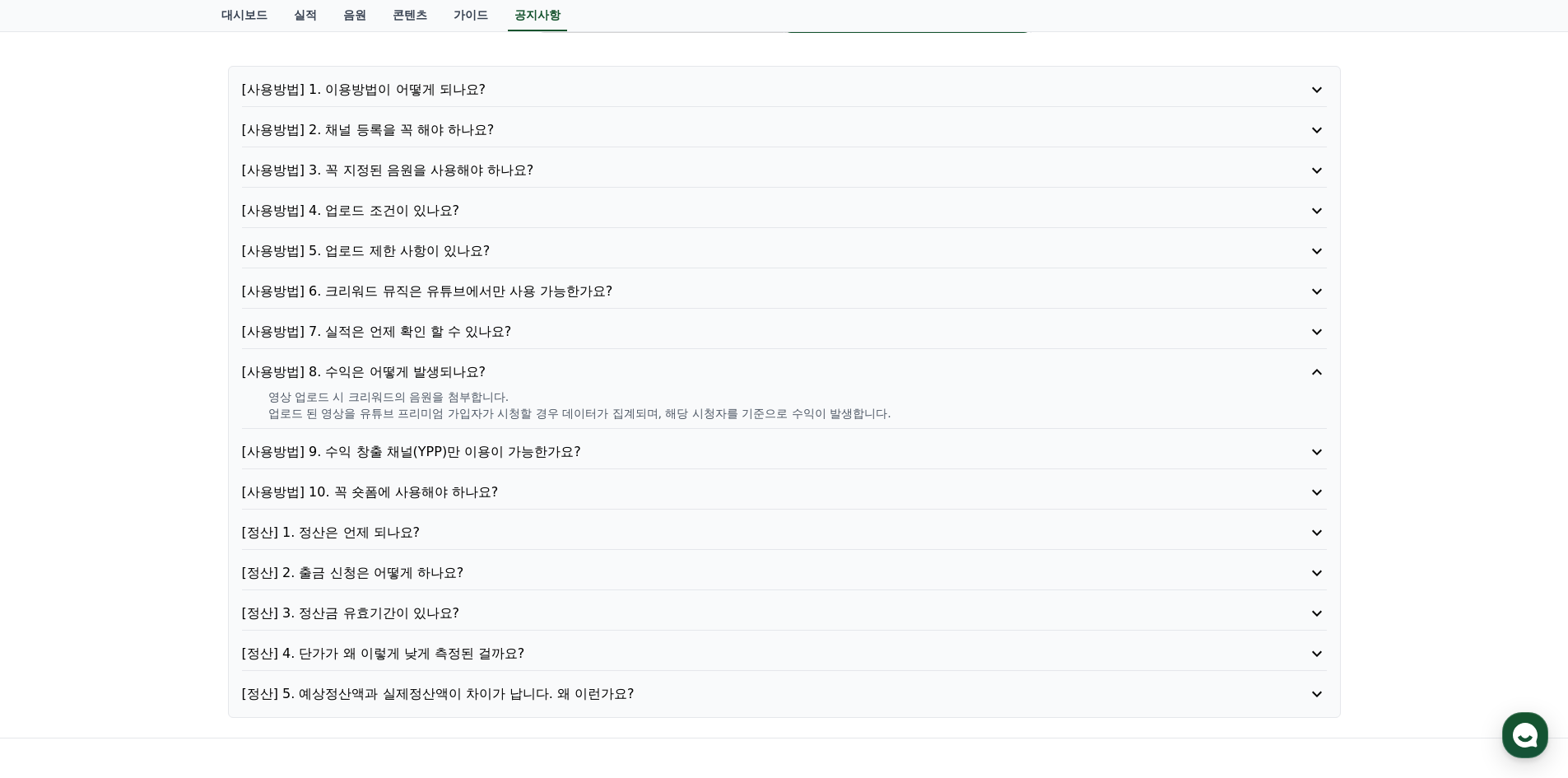
click at [401, 130] on p "[사용방법] 2. 채널 등록을 꼭 해야 하나요?" at bounding box center [740, 130] width 998 height 19
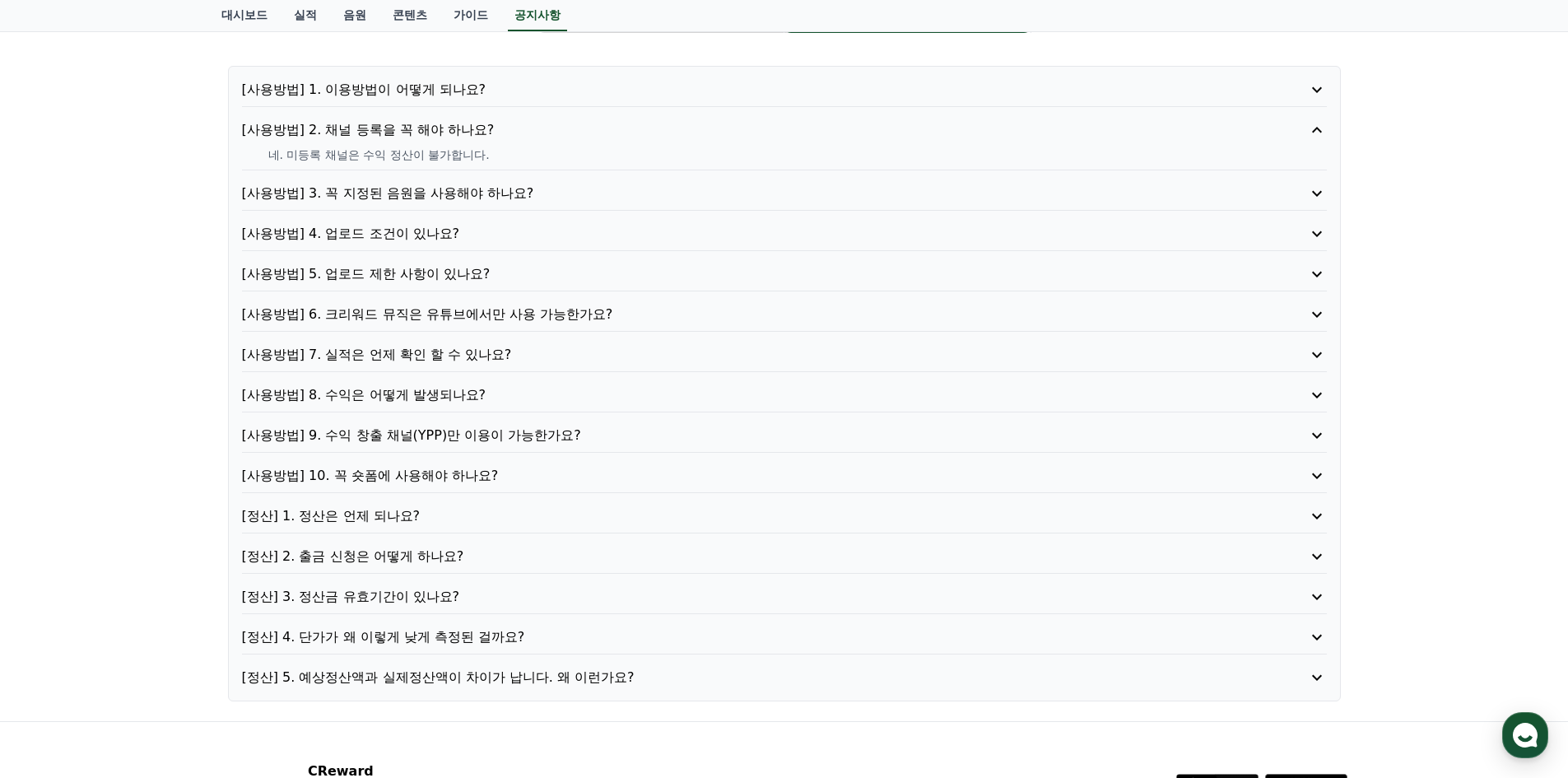
click at [399, 93] on p "[사용방법] 1. 이용방법이 어떻게 되나요?" at bounding box center [740, 90] width 998 height 19
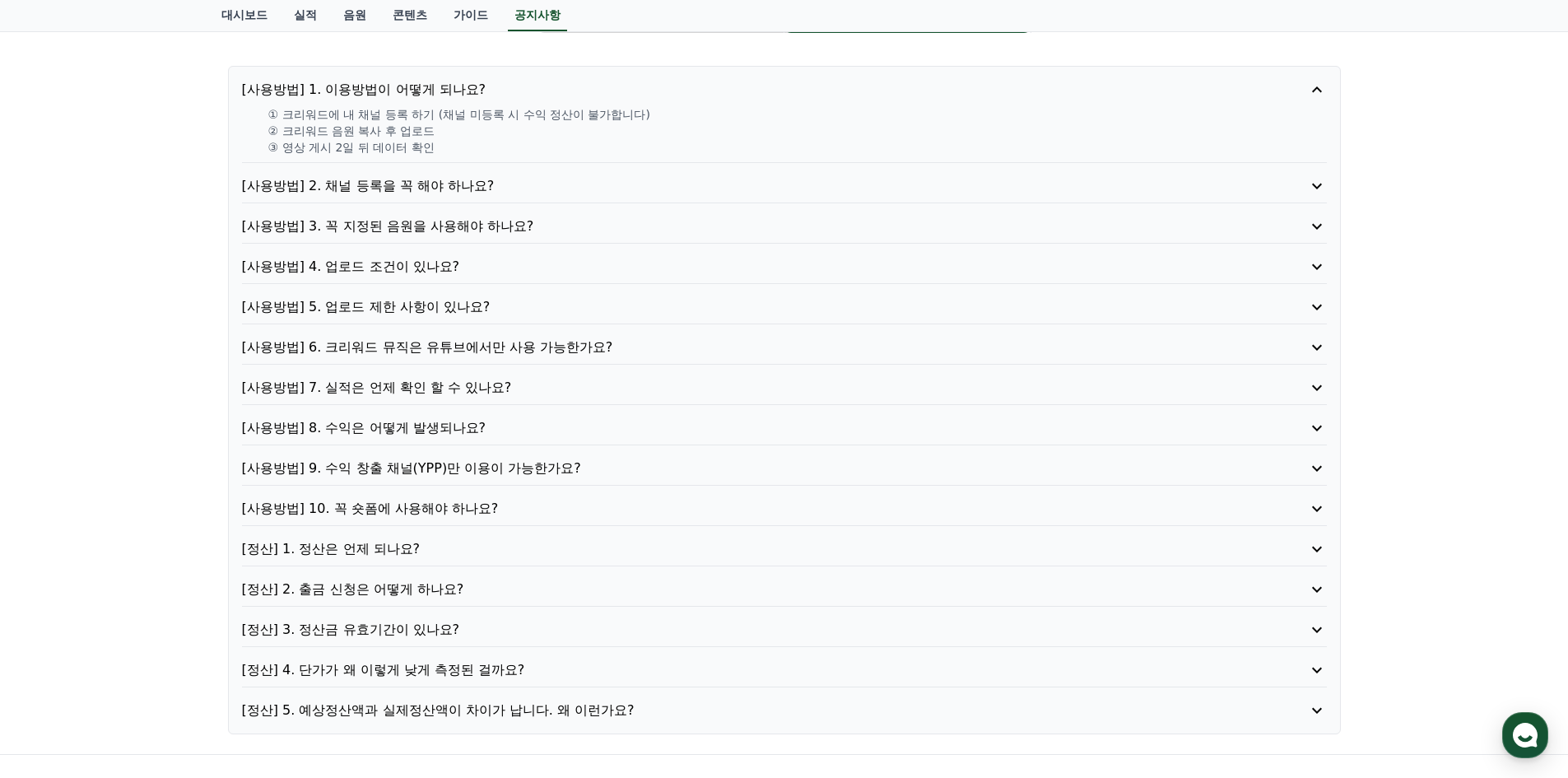
click at [481, 354] on p "[사용방법] 6. 크리워드 뮤직은 유튜브에서만 사용 가능한가요?" at bounding box center [740, 347] width 998 height 19
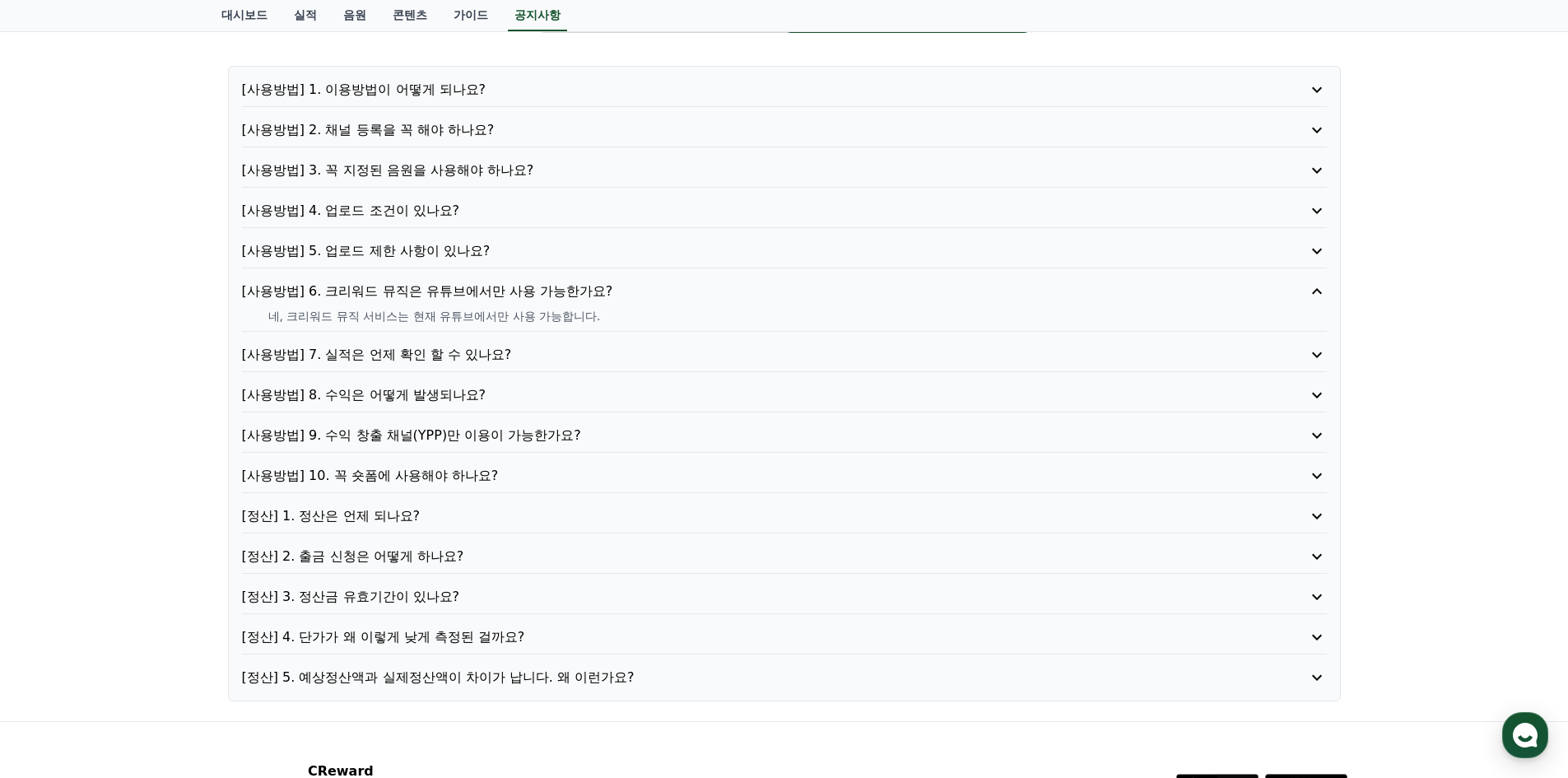
click at [438, 252] on p "[사용방법] 5. 업로드 제한 사항이 있나요?" at bounding box center [740, 251] width 998 height 19
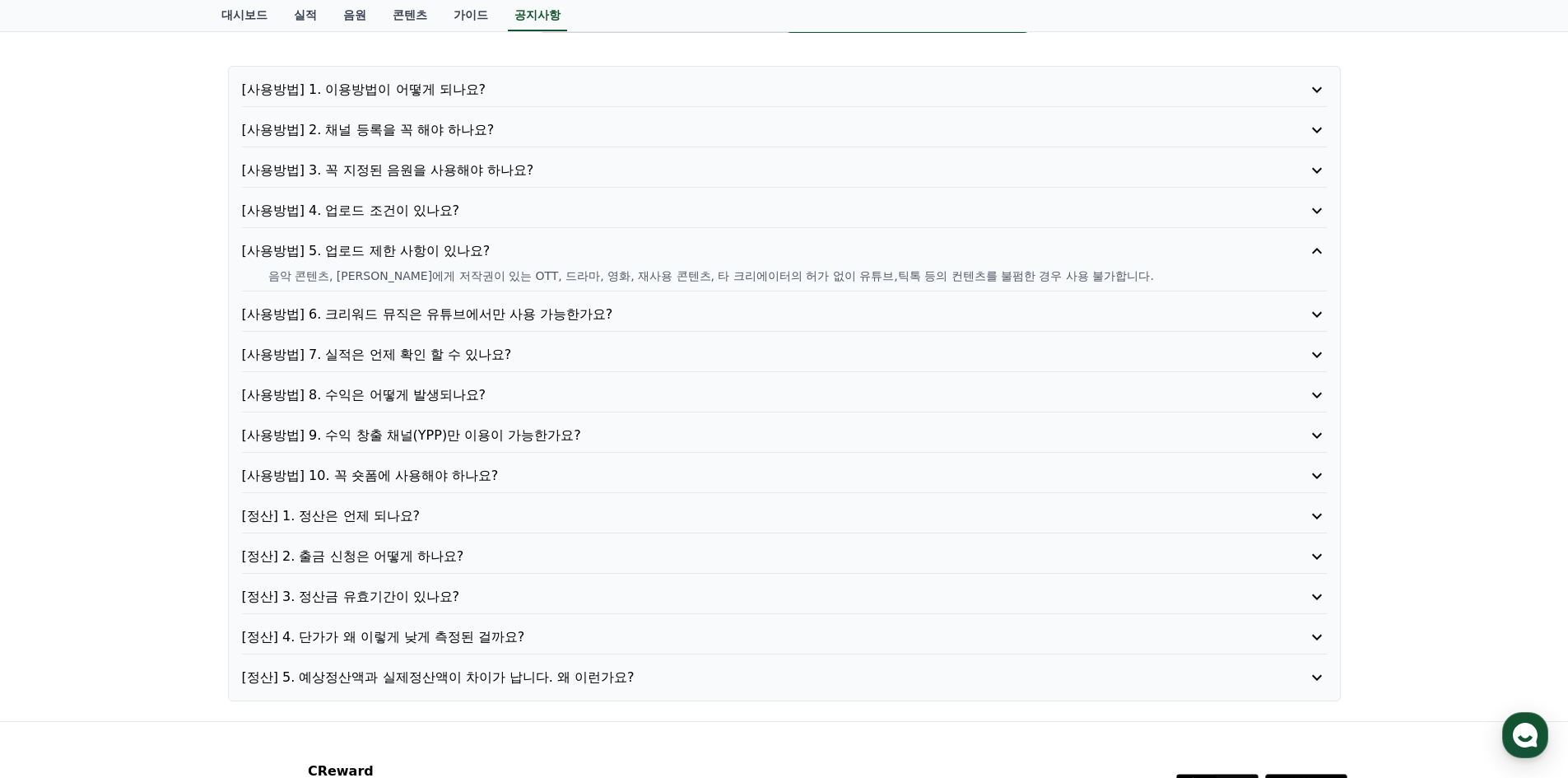
drag, startPoint x: 274, startPoint y: 280, endPoint x: 1140, endPoint y: 261, distance: 866.2
click at [1140, 261] on div "[사용방법] 5. 업로드 제한 사항이 있나요? 음악 콘텐츠, [PERSON_NAME]에게 저작권이 있는 OTT, 드라마, 영화, 재사용 콘텐츠…" at bounding box center [784, 267] width 1085 height 51
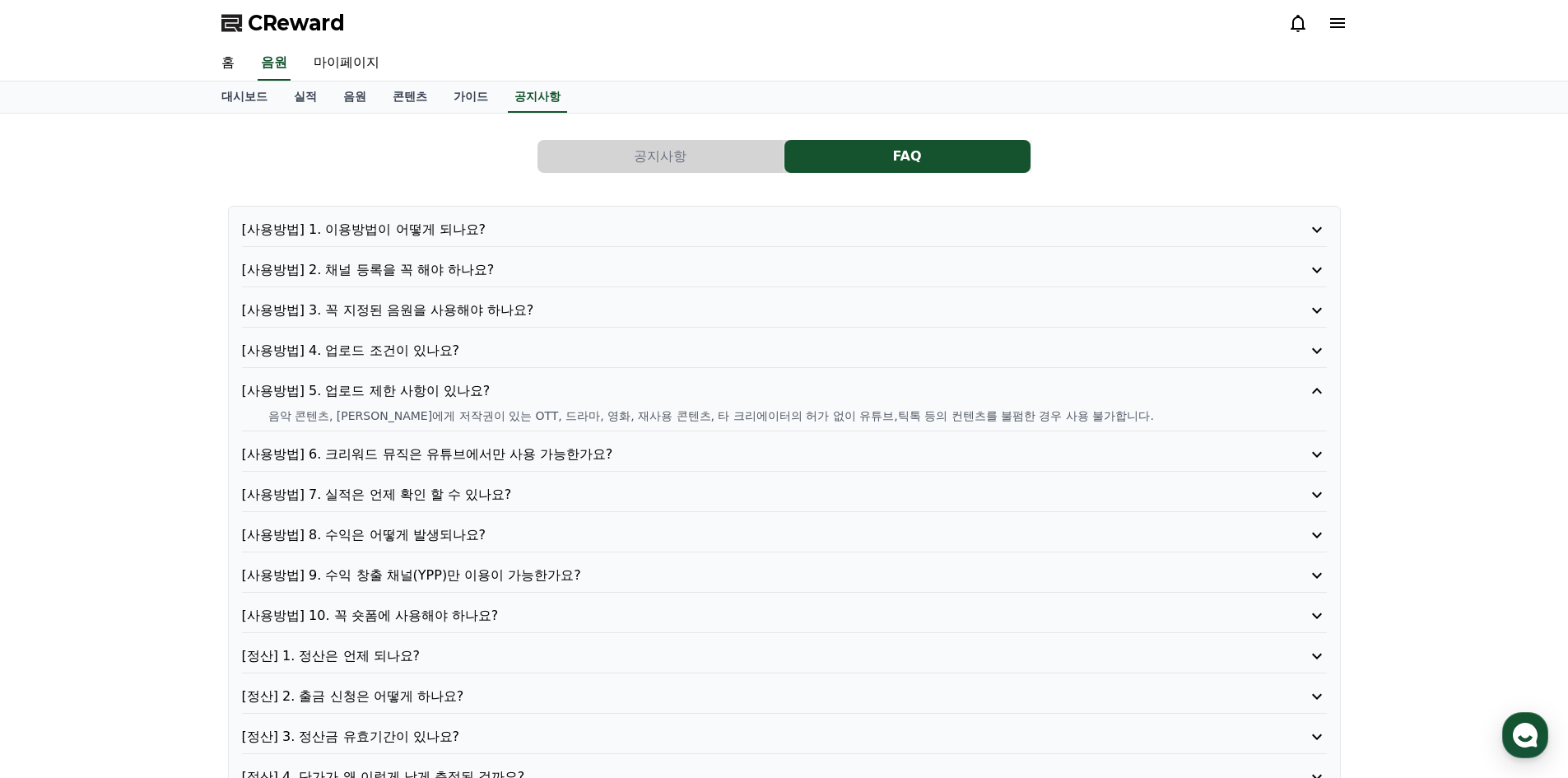
drag, startPoint x: 1407, startPoint y: 553, endPoint x: 897, endPoint y: 60, distance: 709.3
click at [474, 100] on link "가이드" at bounding box center [470, 97] width 61 height 31
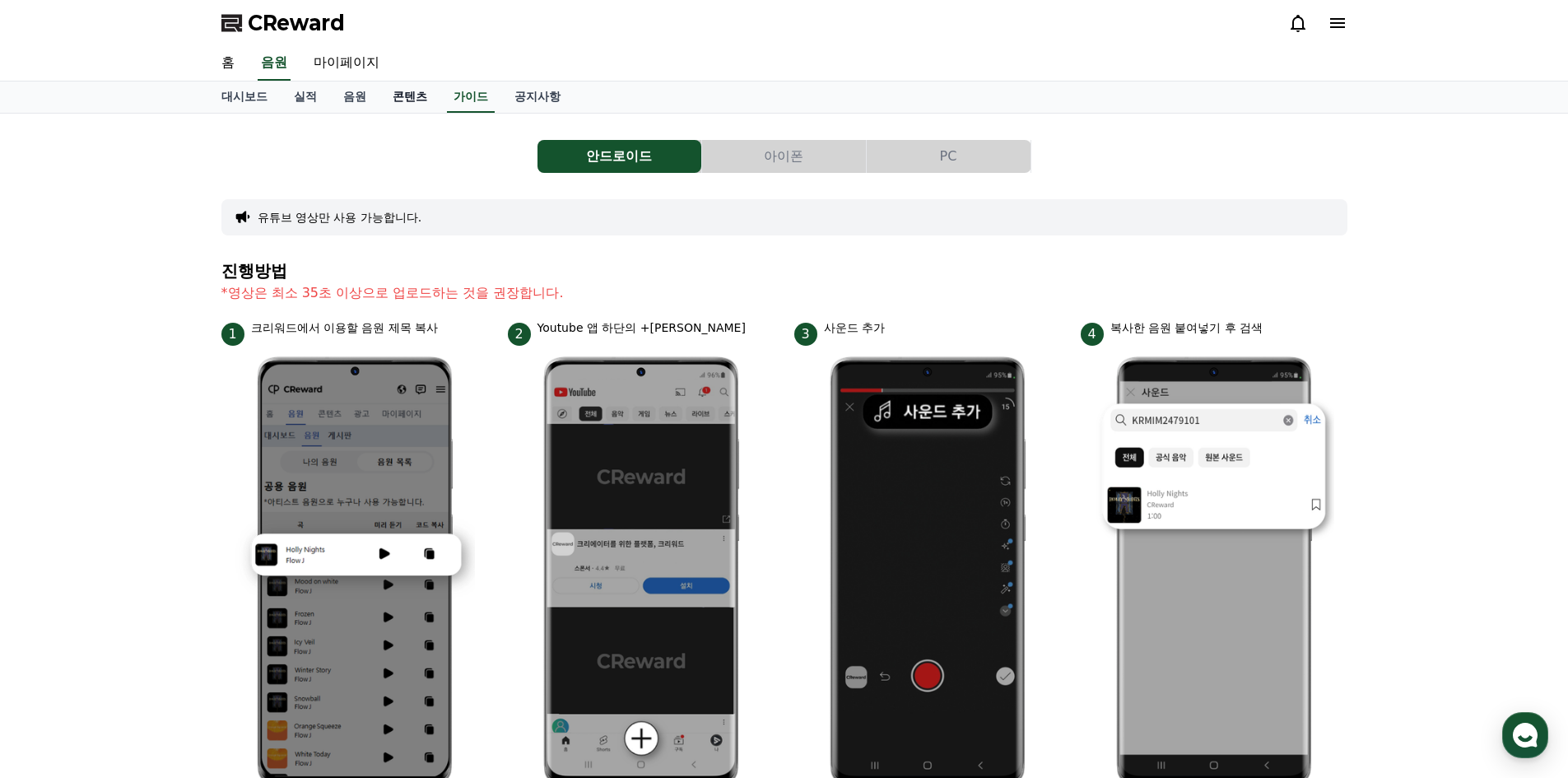
click at [416, 95] on link "콘텐츠" at bounding box center [410, 97] width 61 height 31
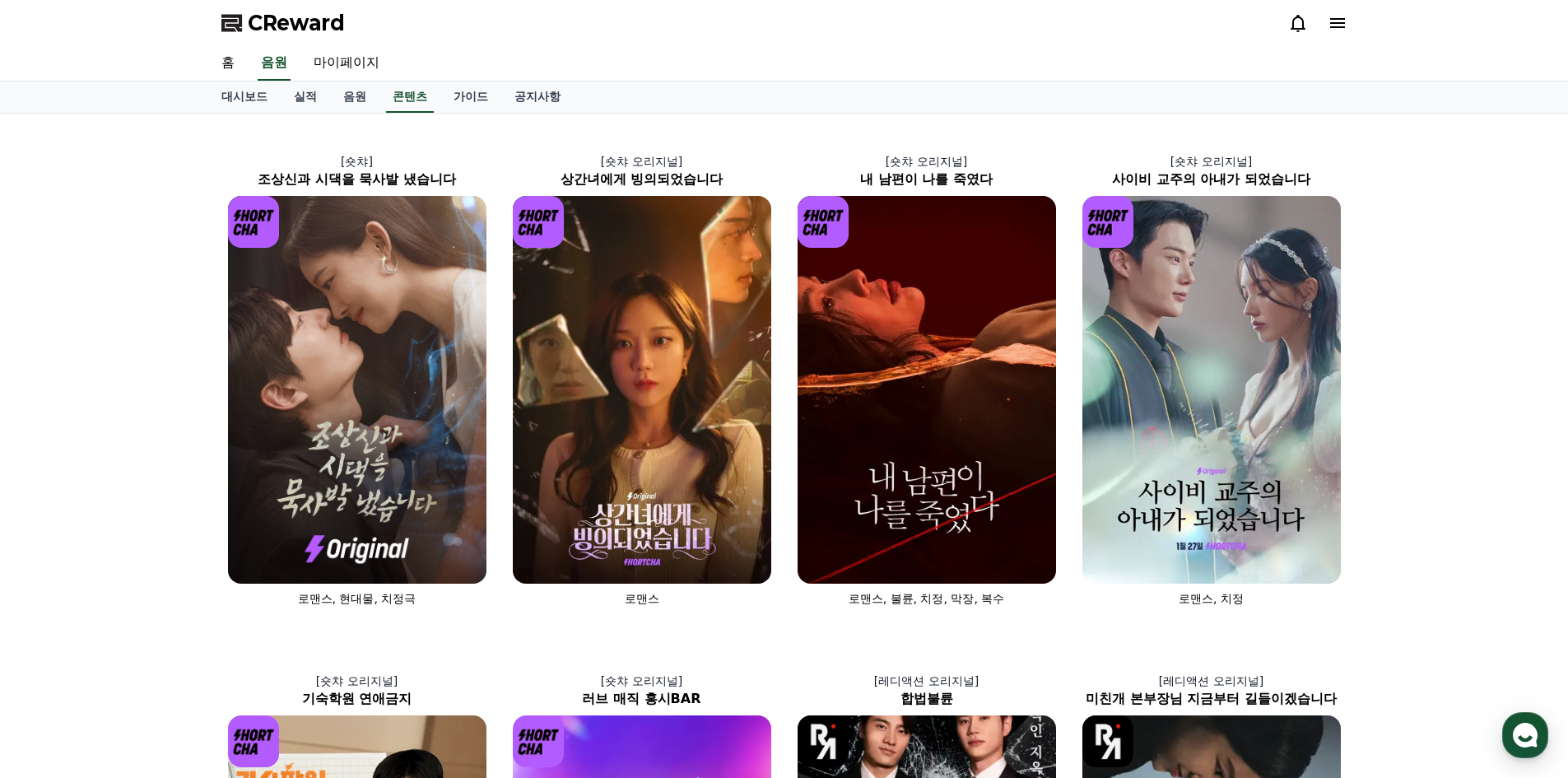
click at [355, 93] on link "음원" at bounding box center [355, 97] width 50 height 31
